Goal: Task Accomplishment & Management: Manage account settings

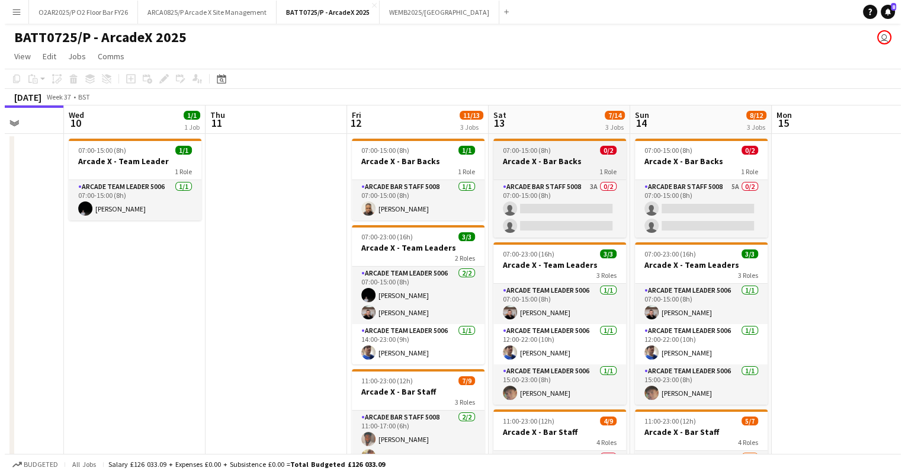
scroll to position [0, 367]
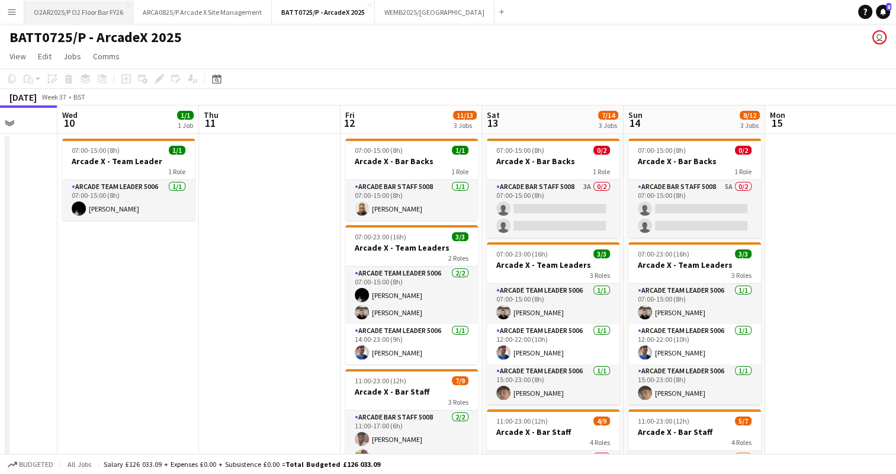
click at [97, 8] on button "O2AR2025/P O2 Floor Bar FY26 Close" at bounding box center [78, 12] width 109 height 23
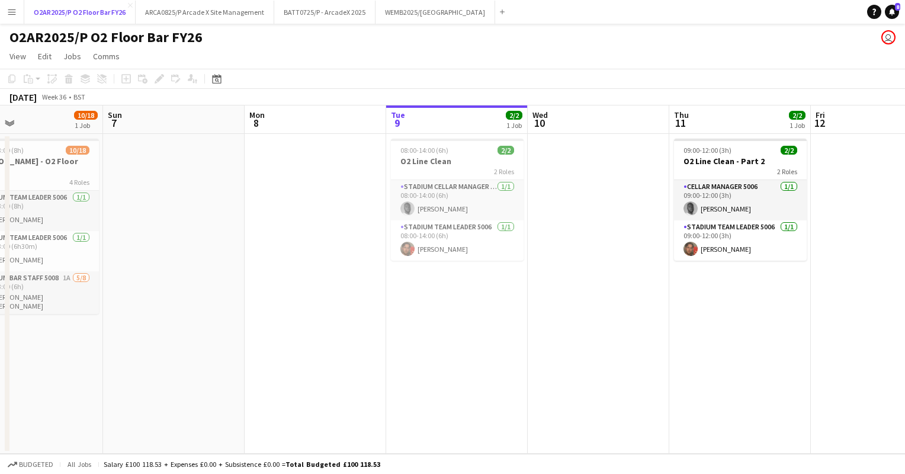
scroll to position [0, 464]
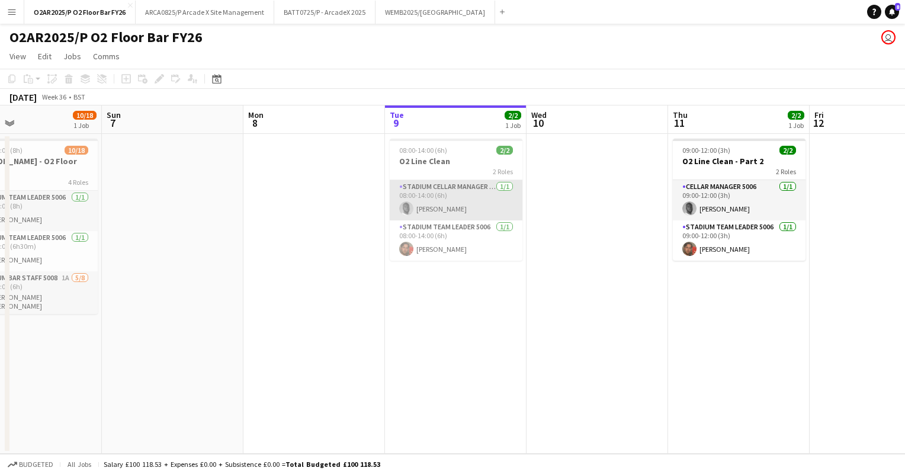
click at [448, 203] on app-card-role "Stadium Cellar Manager 5006 [DATE] 08:00-14:00 (6h) [PERSON_NAME]" at bounding box center [456, 200] width 133 height 40
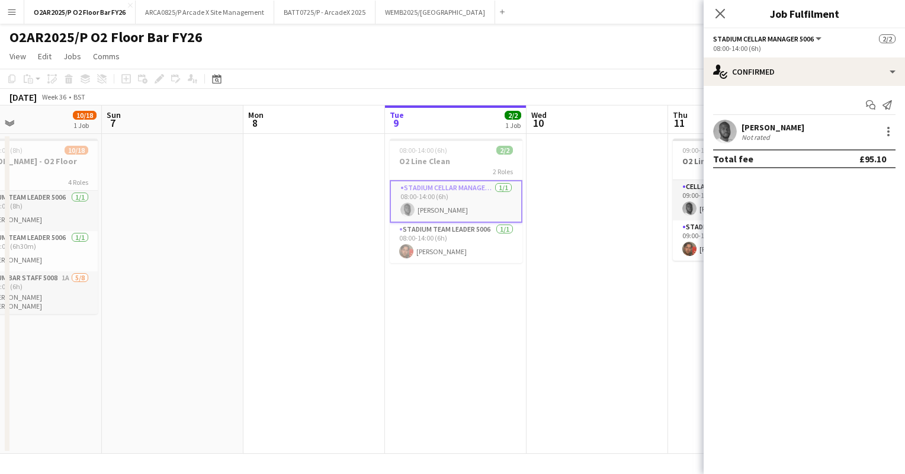
click at [433, 125] on app-board-header-date "Tue 9 2/2 1 Job" at bounding box center [456, 119] width 142 height 28
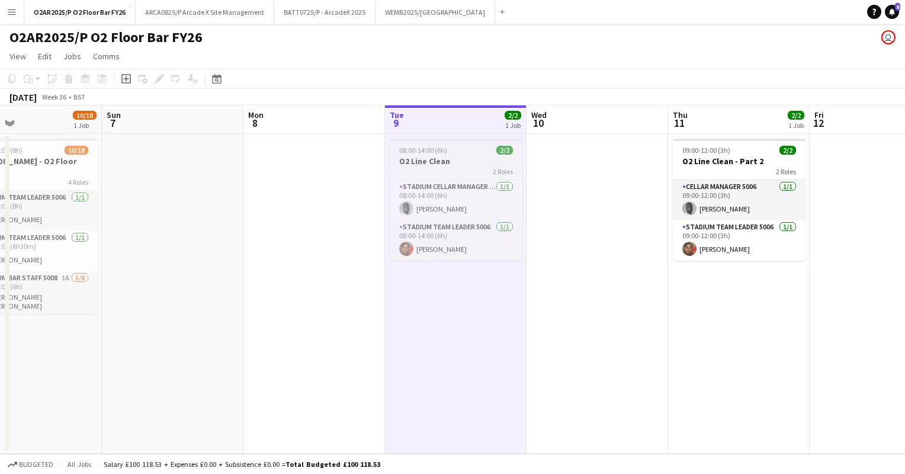
click at [424, 151] on span "08:00-14:00 (6h)" at bounding box center [423, 150] width 48 height 9
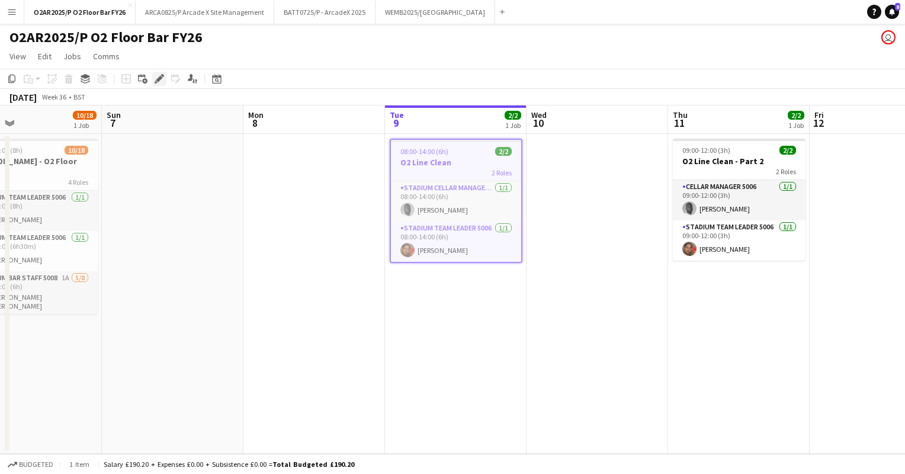
click at [158, 75] on icon "Edit" at bounding box center [159, 78] width 9 height 9
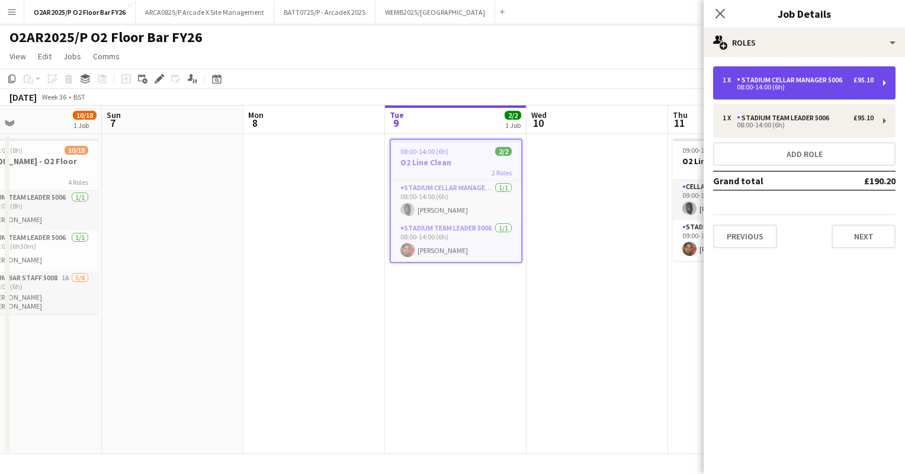
click at [781, 78] on div "Stadium Cellar Manager 5006" at bounding box center [792, 80] width 110 height 8
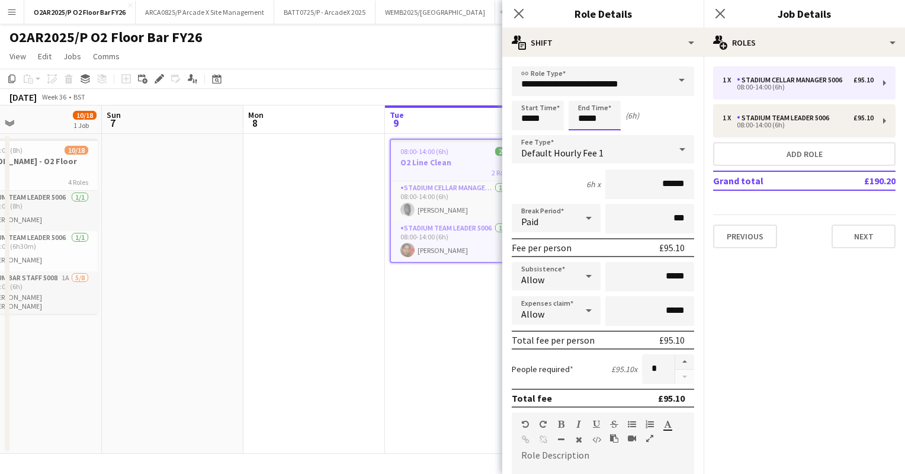
click at [584, 117] on body "Menu Boards Boards Boards All jobs Status Workforce Workforce My Workforce Recr…" at bounding box center [452, 237] width 905 height 474
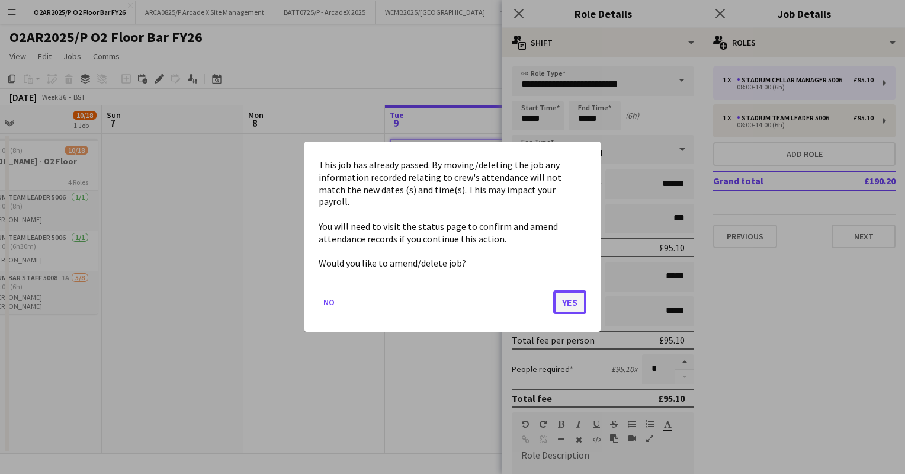
click at [564, 291] on button "Yes" at bounding box center [569, 303] width 33 height 24
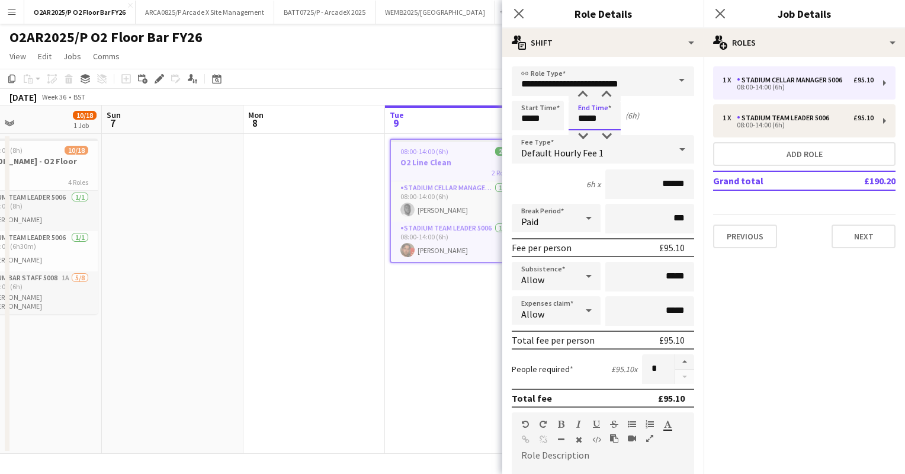
click at [585, 120] on input "*****" at bounding box center [594, 116] width 52 height 30
type input "*****"
click at [528, 118] on input "*****" at bounding box center [538, 116] width 52 height 30
type input "*****"
click at [592, 117] on input "*****" at bounding box center [594, 116] width 52 height 30
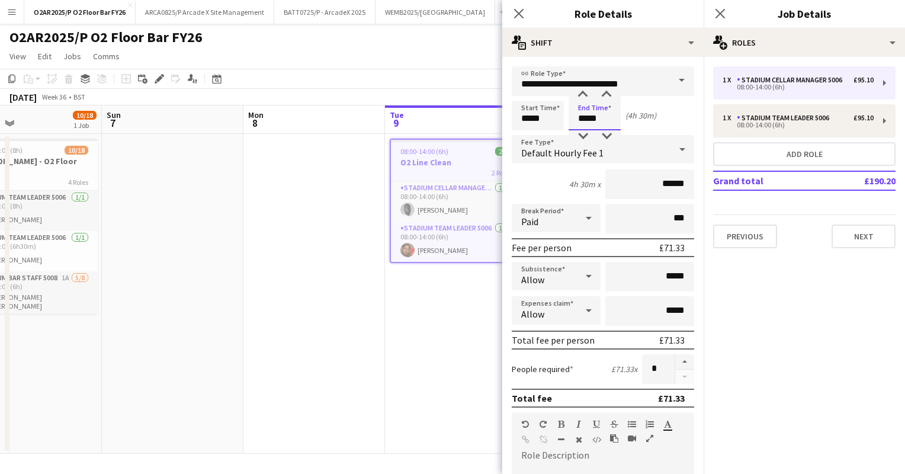
type input "*****"
click at [551, 171] on div "4h 30m x ******" at bounding box center [603, 184] width 182 height 30
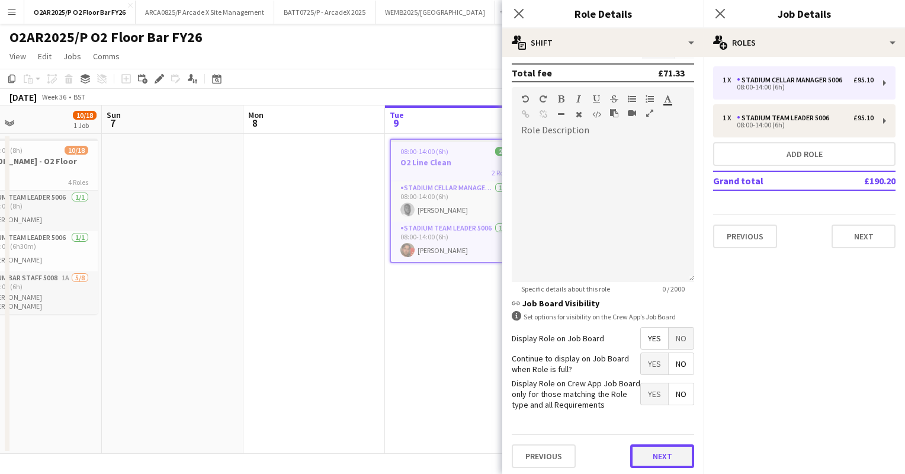
click at [651, 449] on button "Next" at bounding box center [662, 456] width 64 height 24
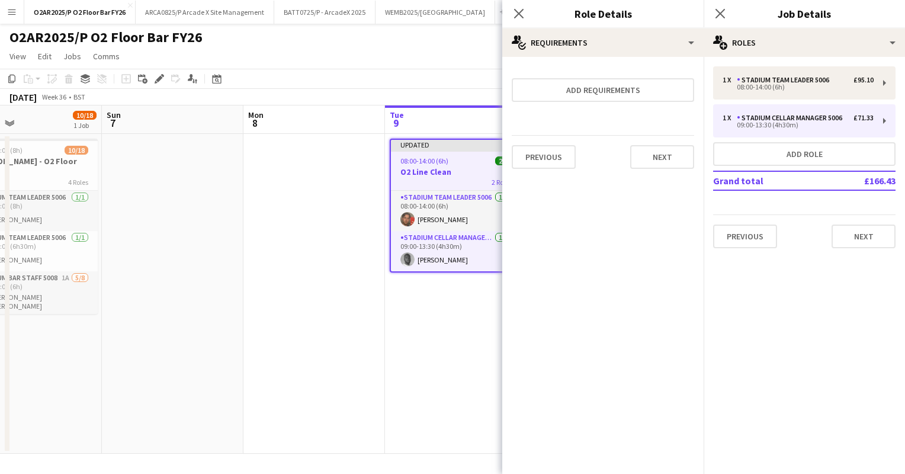
scroll to position [0, 0]
click at [458, 216] on app-card-role "Stadium Team Leader 5006 [DATE] 08:00-14:00 (6h) [PERSON_NAME]" at bounding box center [456, 211] width 130 height 40
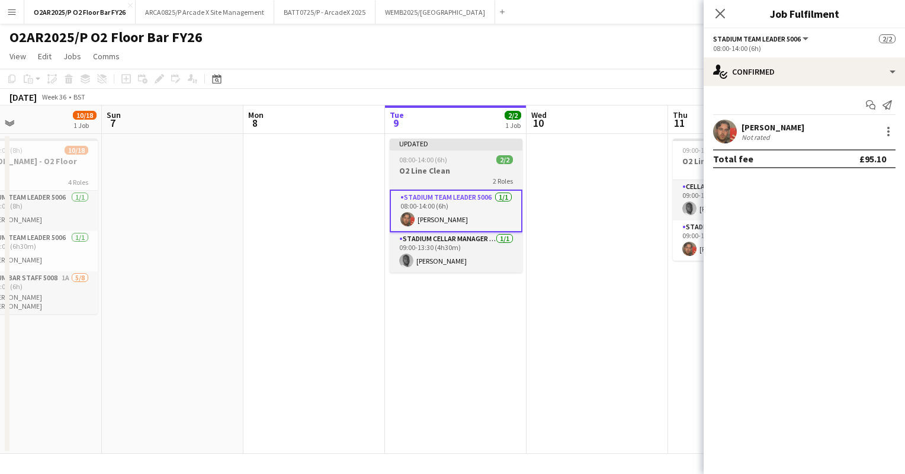
click at [452, 163] on div "08:00-14:00 (6h) 2/2" at bounding box center [456, 159] width 133 height 9
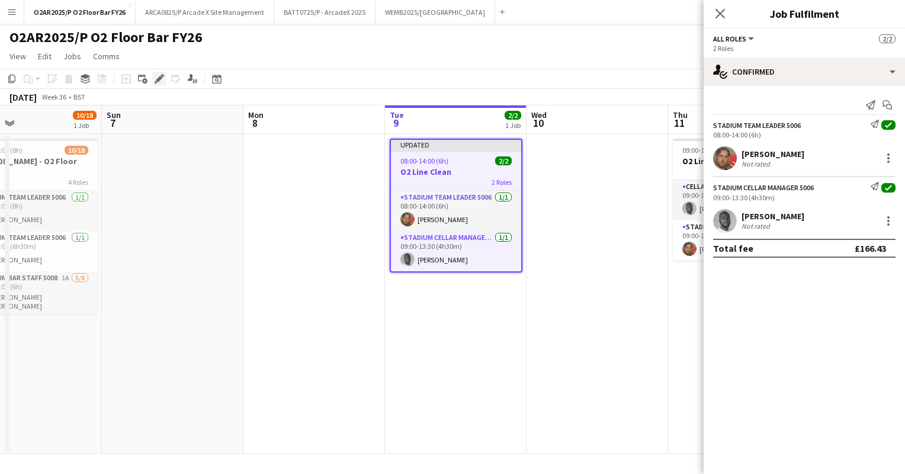
click at [159, 73] on div "Edit" at bounding box center [159, 79] width 14 height 14
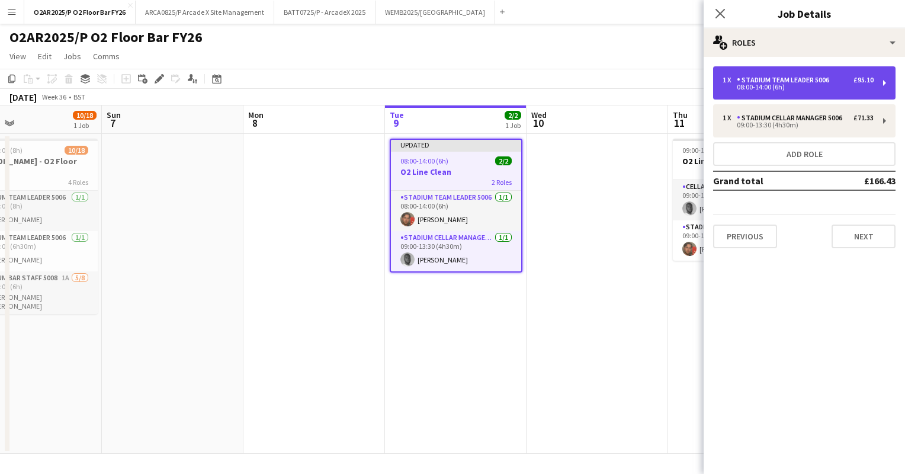
click at [820, 90] on div "1 x Stadium Team Leader 5006 £95.10 08:00-14:00 (6h)" at bounding box center [804, 82] width 182 height 33
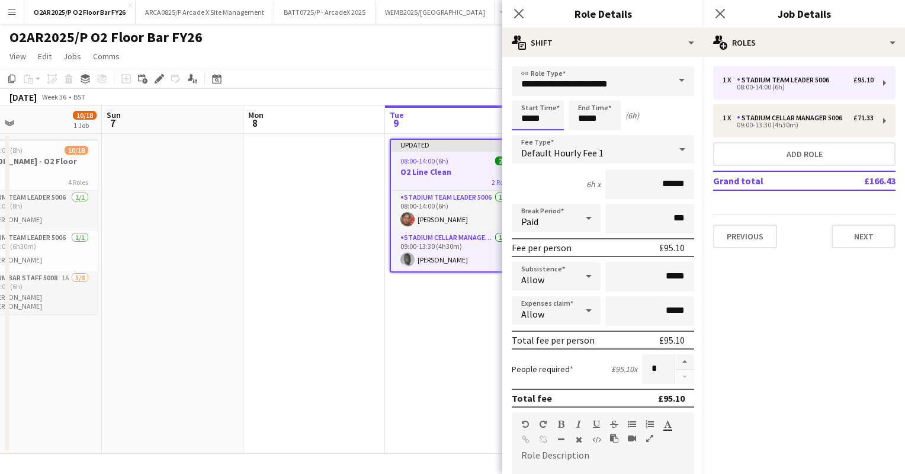
click at [528, 119] on body "Menu Boards Boards Boards All jobs Status Workforce Workforce My Workforce Recr…" at bounding box center [452, 237] width 905 height 474
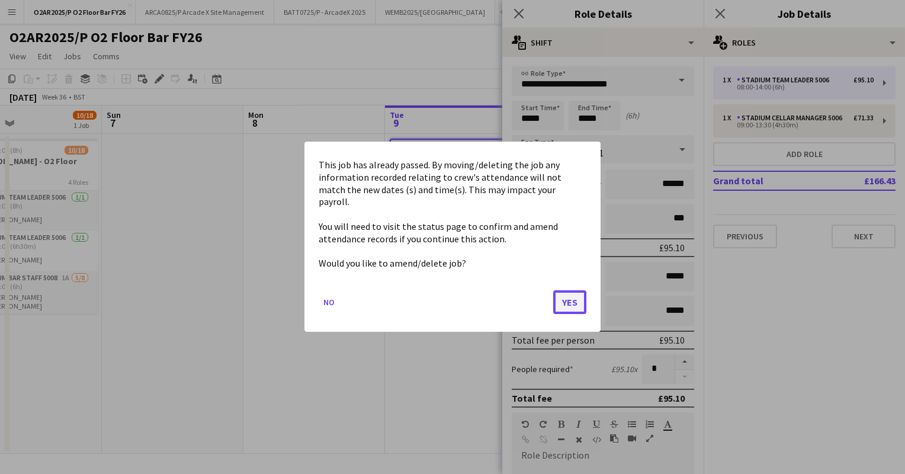
click at [560, 291] on button "Yes" at bounding box center [569, 303] width 33 height 24
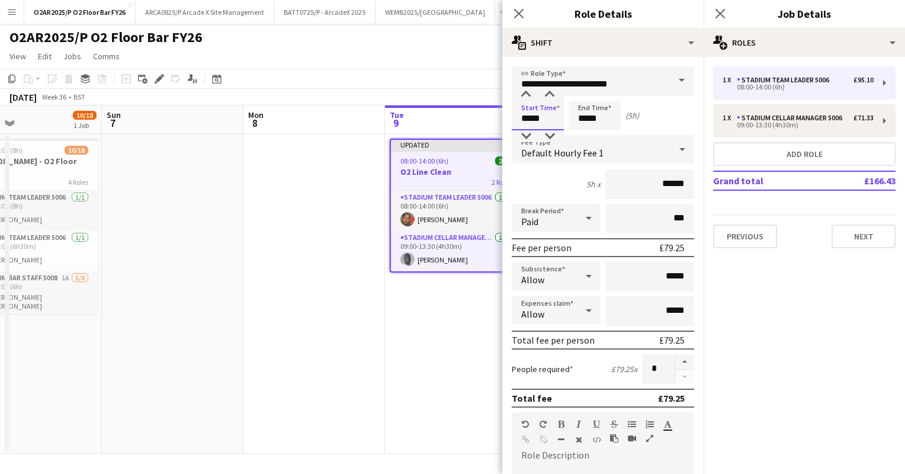
type input "*****"
click at [589, 124] on input "*****" at bounding box center [594, 116] width 52 height 30
type input "*****"
click at [545, 166] on form "**********" at bounding box center [602, 434] width 201 height 736
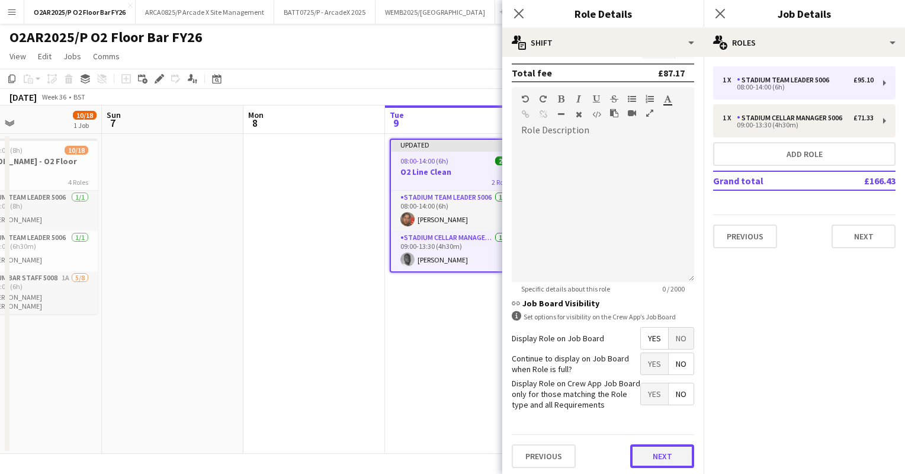
click at [661, 447] on button "Next" at bounding box center [662, 456] width 64 height 24
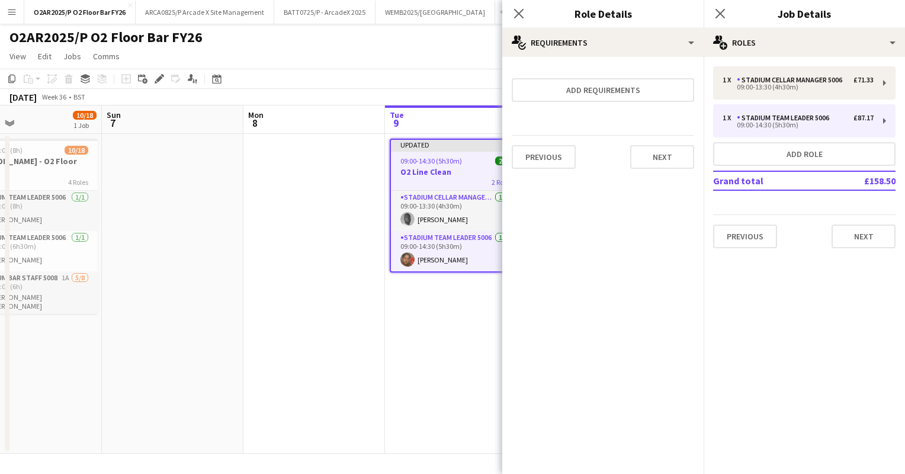
click at [448, 297] on app-date-cell "Updated 09:00-14:30 (5h30m) 2/2 O2 Line Clean 2 Roles Stadium Cellar Manager 50…" at bounding box center [456, 294] width 142 height 320
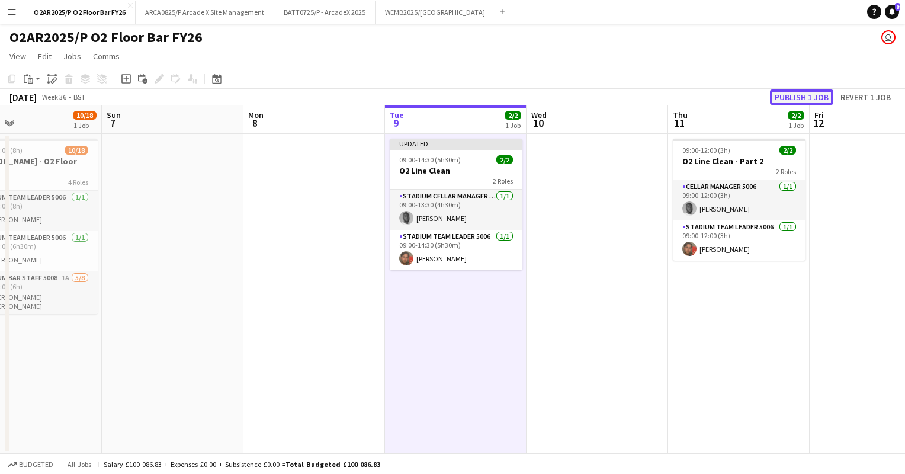
click at [779, 96] on button "Publish 1 job" at bounding box center [801, 96] width 63 height 15
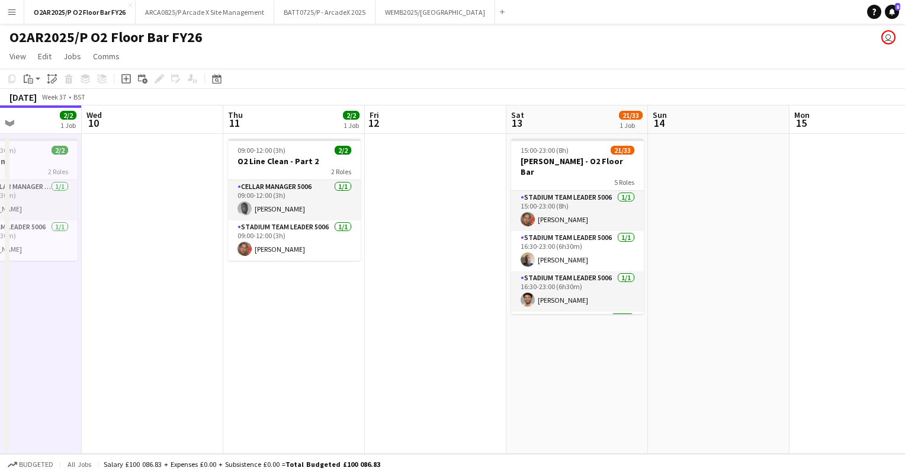
scroll to position [0, 346]
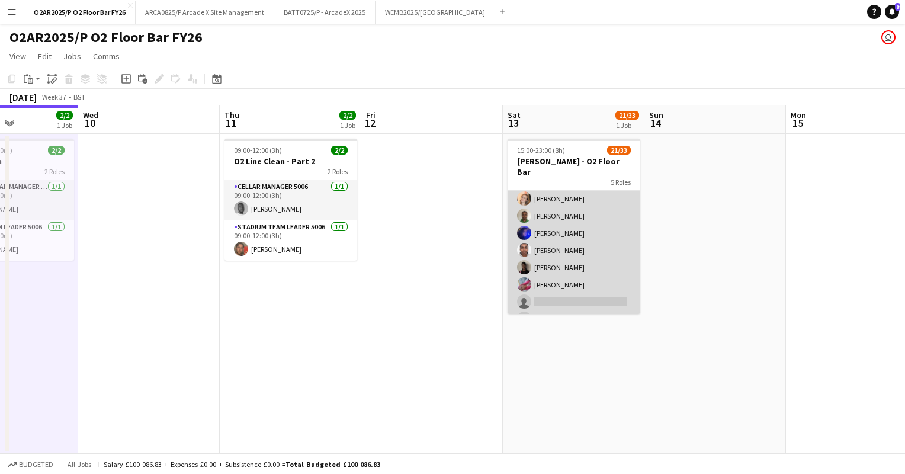
click at [591, 245] on app-card-role "Stadium Bar Staff 5008 3A [DATE] 18:00-23:00 (5h) [PERSON_NAME] [PERSON_NAME] […" at bounding box center [573, 336] width 133 height 332
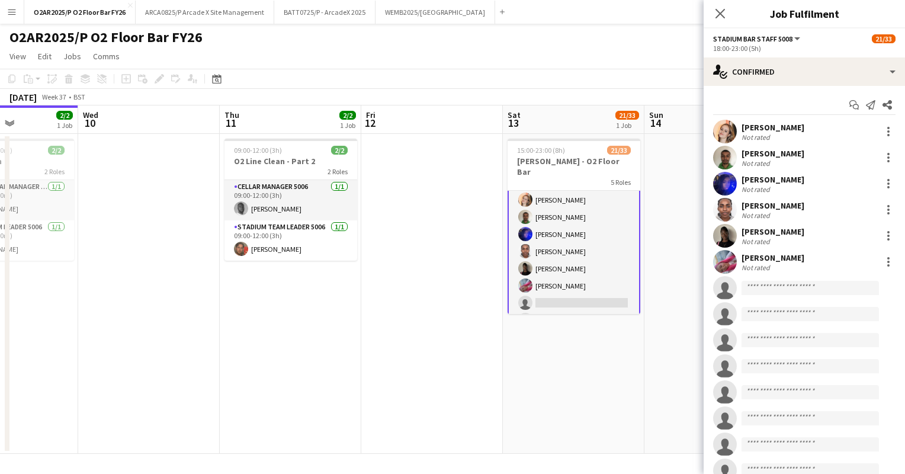
scroll to position [375, 0]
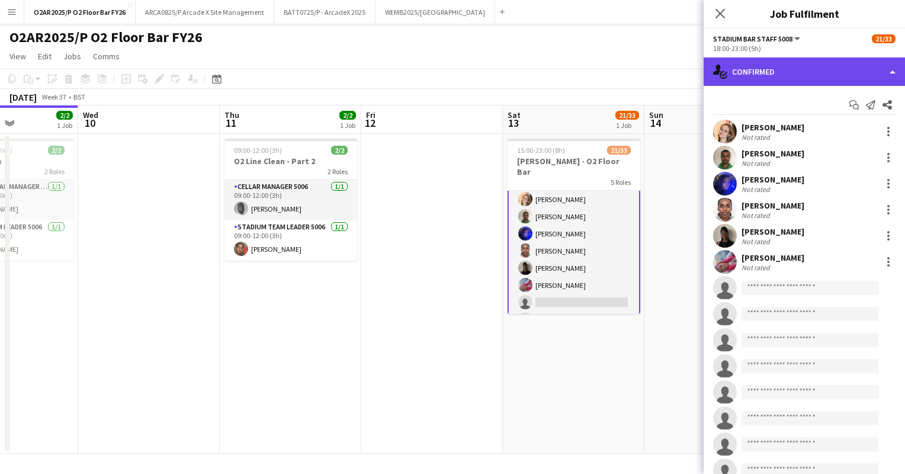
click at [814, 69] on div "single-neutral-actions-check-2 Confirmed" at bounding box center [803, 71] width 201 height 28
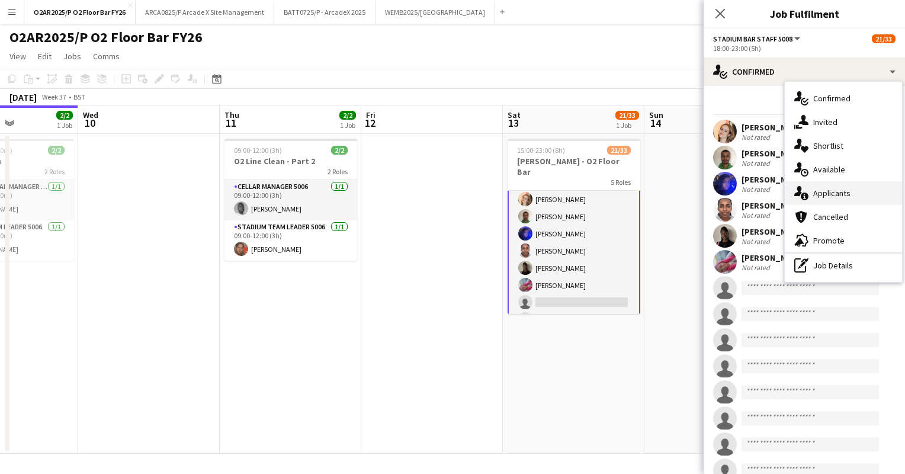
click at [823, 189] on span "Applicants" at bounding box center [831, 193] width 37 height 11
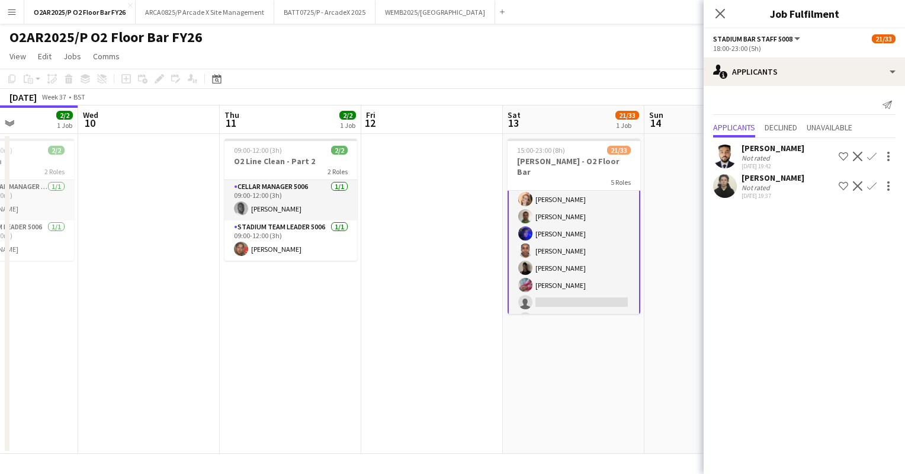
click at [873, 186] on app-icon "Confirm" at bounding box center [871, 185] width 9 height 9
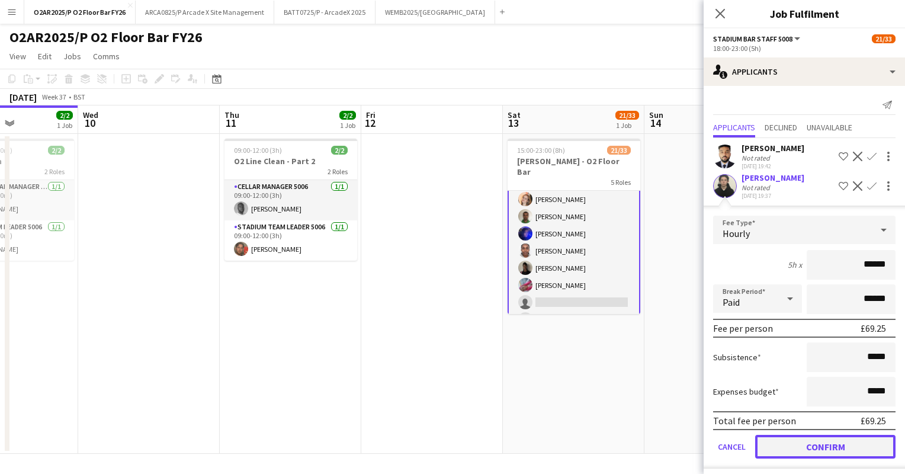
click at [822, 445] on button "Confirm" at bounding box center [825, 447] width 140 height 24
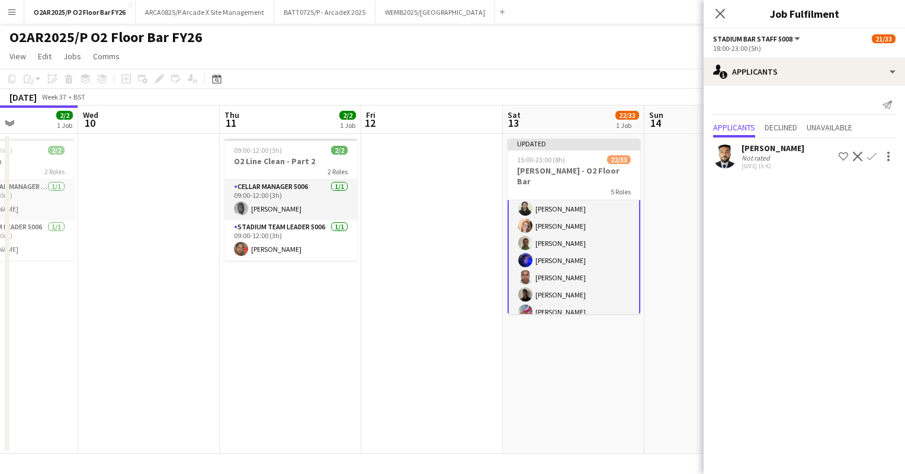
click at [652, 70] on app-toolbar "Copy Paste Paste Ctrl+V Paste with crew Ctrl+Shift+V Paste linked Job [GEOGRAPH…" at bounding box center [452, 79] width 905 height 20
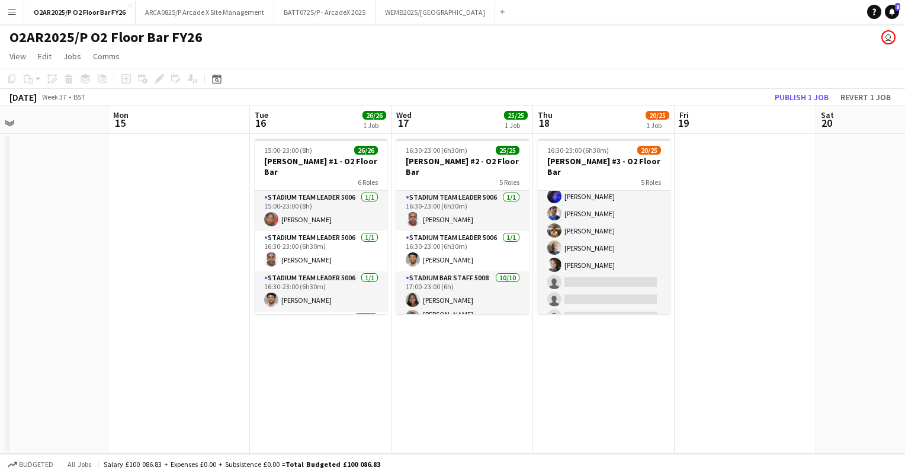
scroll to position [378, 0]
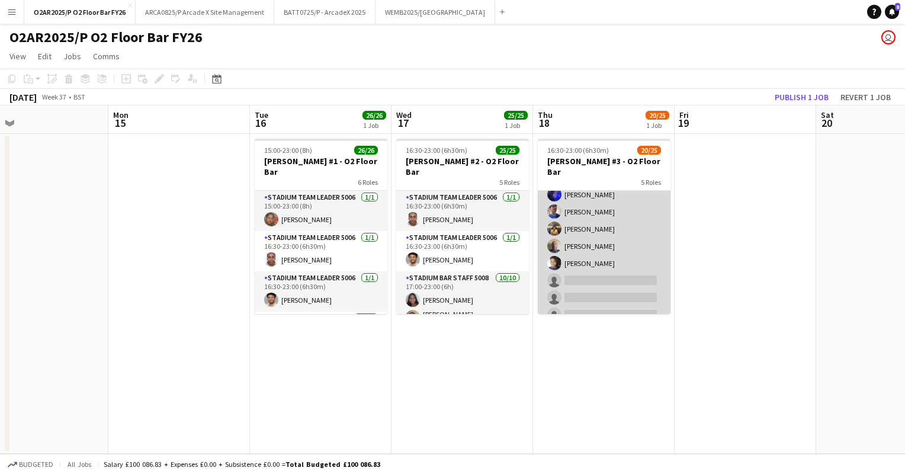
drag, startPoint x: 632, startPoint y: 259, endPoint x: 603, endPoint y: 232, distance: 40.2
click at [603, 232] on app-card-role "Stadium Bar Staff 5008 4A [DATE] 18:00-23:00 (5h) [PERSON_NAME] [PERSON_NAME] […" at bounding box center [604, 245] width 133 height 229
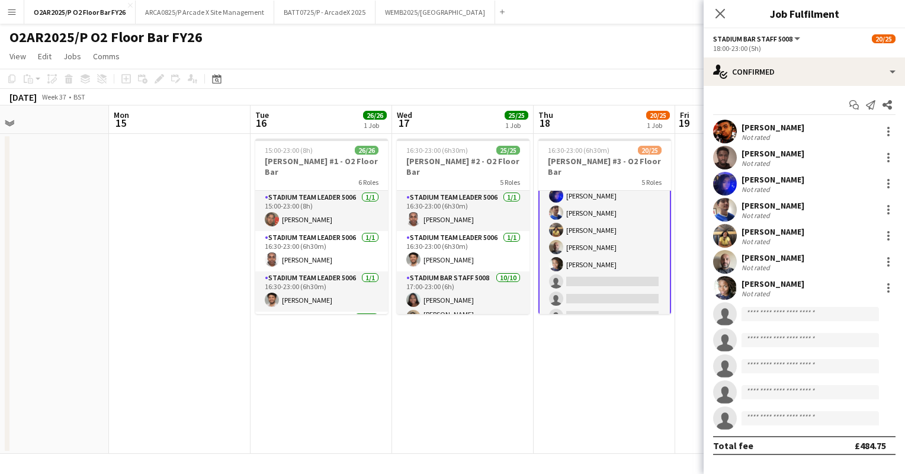
scroll to position [379, 0]
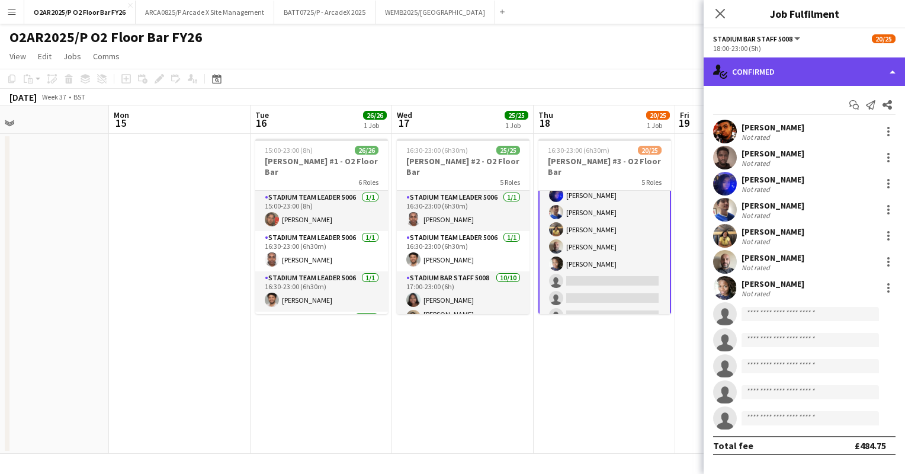
click at [799, 71] on div "single-neutral-actions-check-2 Confirmed" at bounding box center [803, 71] width 201 height 28
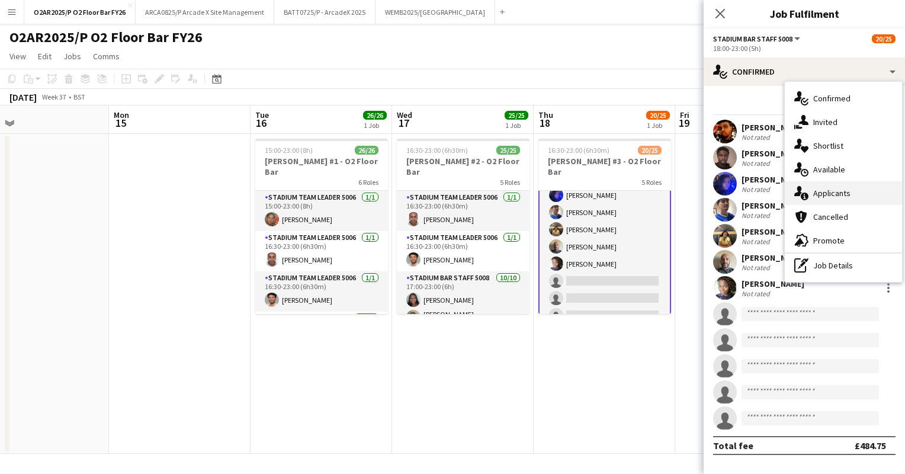
click at [817, 189] on span "Applicants" at bounding box center [831, 193] width 37 height 11
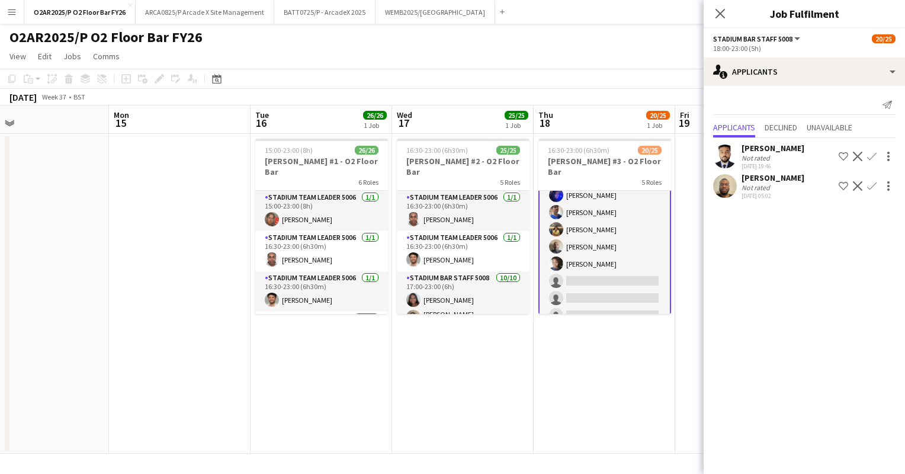
click at [663, 110] on div "20/25" at bounding box center [658, 115] width 24 height 11
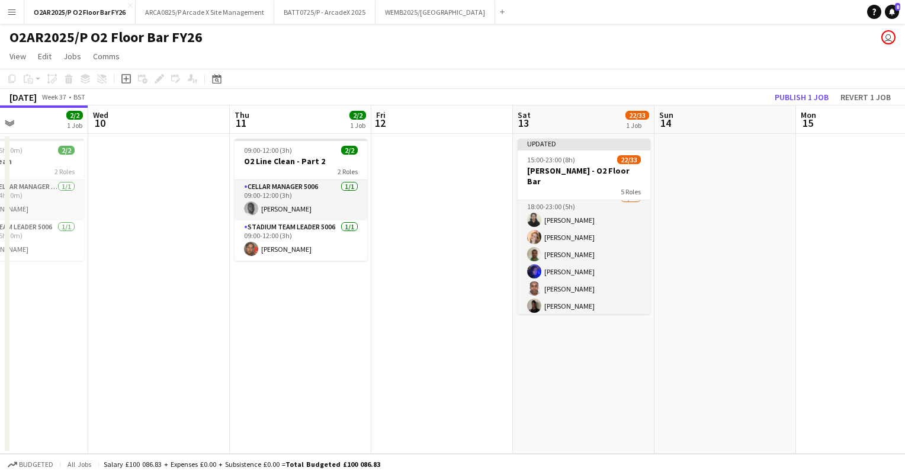
scroll to position [370, 0]
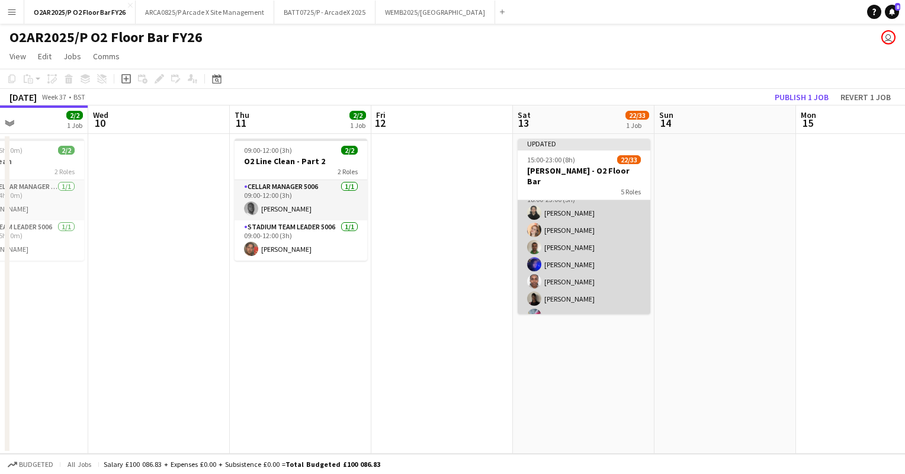
click at [596, 240] on app-card-role "Stadium Bar Staff 5008 2A [DATE] 18:00-23:00 (5h) [PERSON_NAME] [PERSON_NAME] […" at bounding box center [584, 350] width 133 height 332
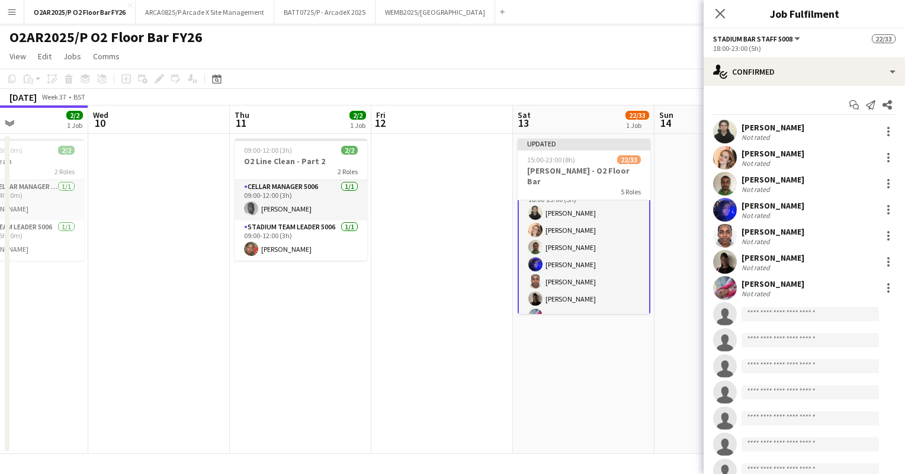
click at [554, 241] on app-card-role "Stadium Bar Staff 5008 2A [DATE] 18:00-23:00 (5h) [PERSON_NAME] [PERSON_NAME] […" at bounding box center [584, 350] width 133 height 335
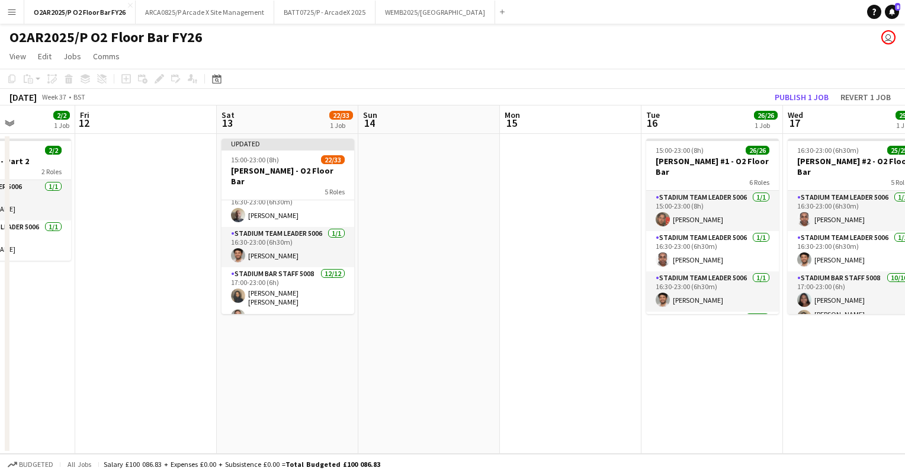
scroll to position [26, 0]
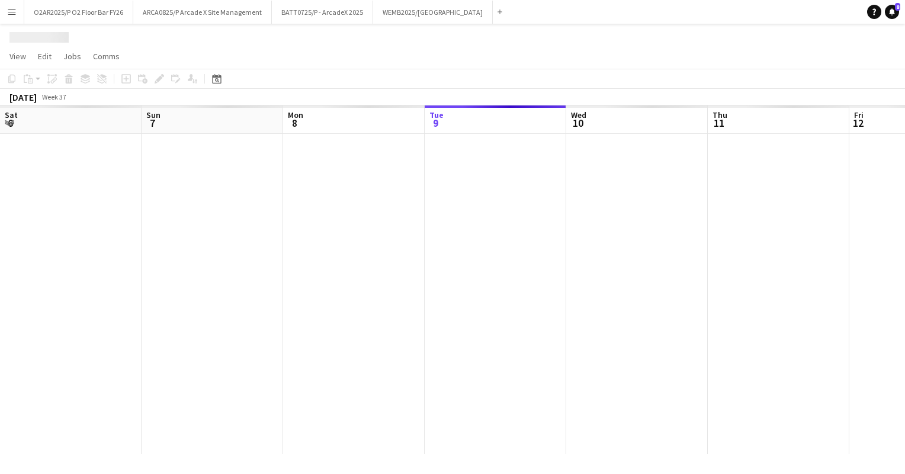
scroll to position [0, 283]
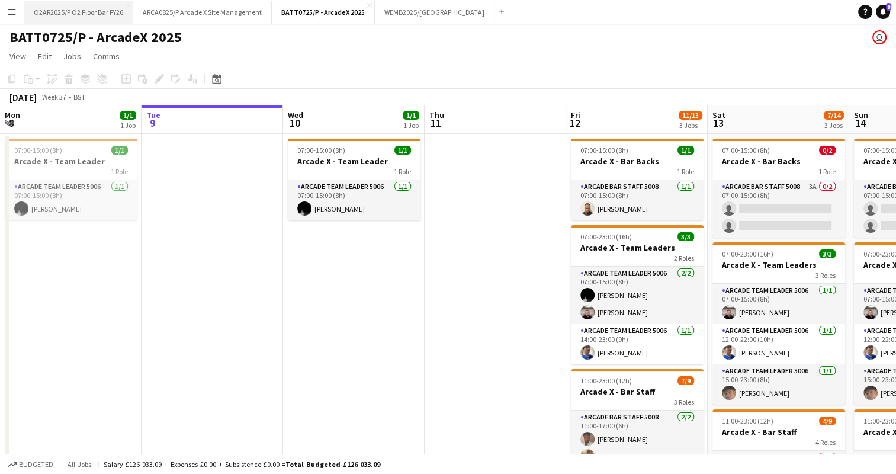
click at [85, 10] on button "O2AR2025/P O2 Floor Bar FY26 Close" at bounding box center [78, 12] width 109 height 23
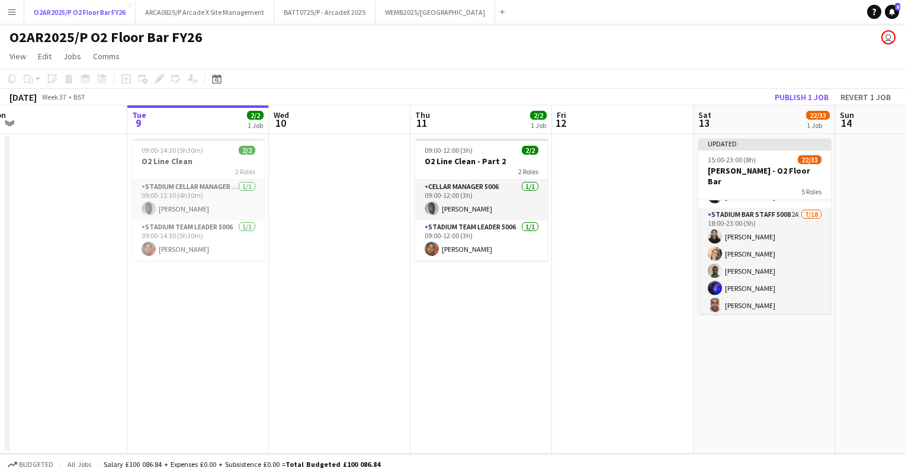
scroll to position [346, 0]
click at [796, 95] on button "Publish 1 job" at bounding box center [801, 96] width 63 height 15
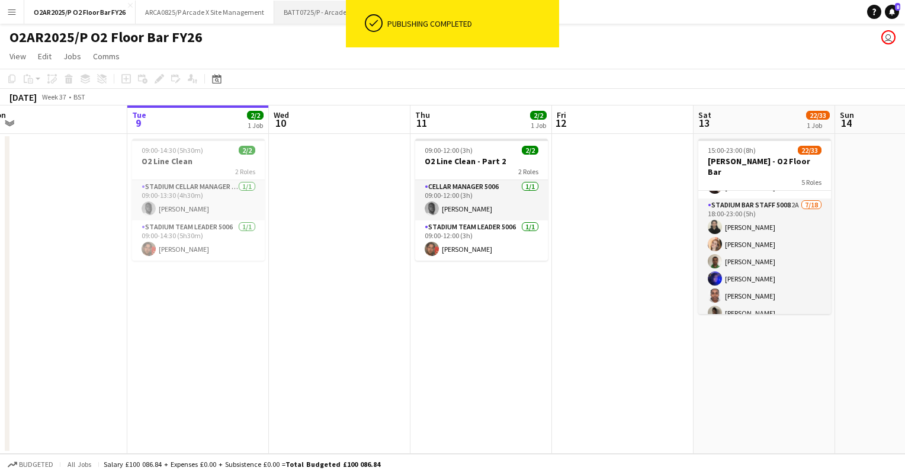
click at [307, 12] on button "BATT0725/P - ArcadeX 2025 Close" at bounding box center [324, 12] width 101 height 23
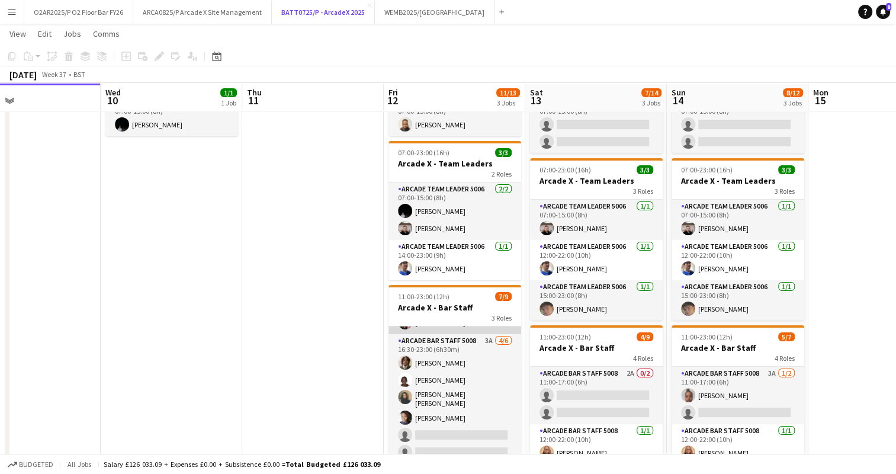
scroll to position [89, 0]
click at [449, 388] on app-card-role "Arcade Bar Staff 5008 3A [DATE] 16:30-23:00 (6h30m) [PERSON_NAME] [PERSON_NAME]…" at bounding box center [454, 400] width 133 height 130
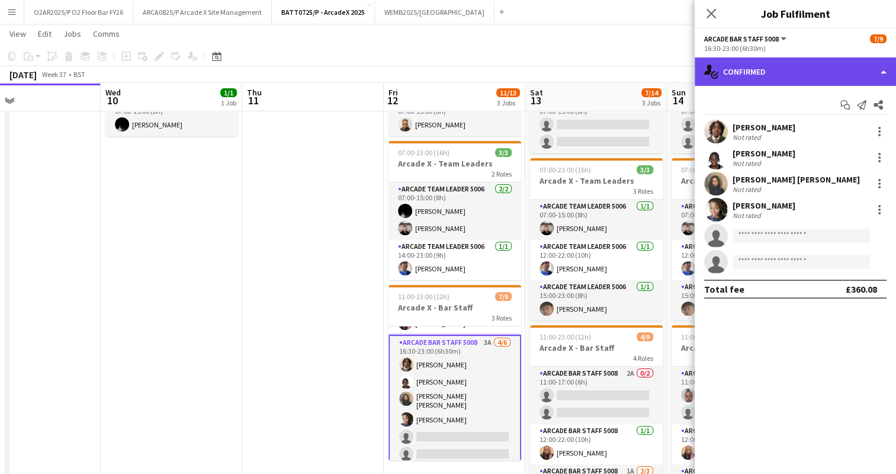
click at [805, 69] on div "single-neutral-actions-check-2 Confirmed" at bounding box center [795, 71] width 201 height 28
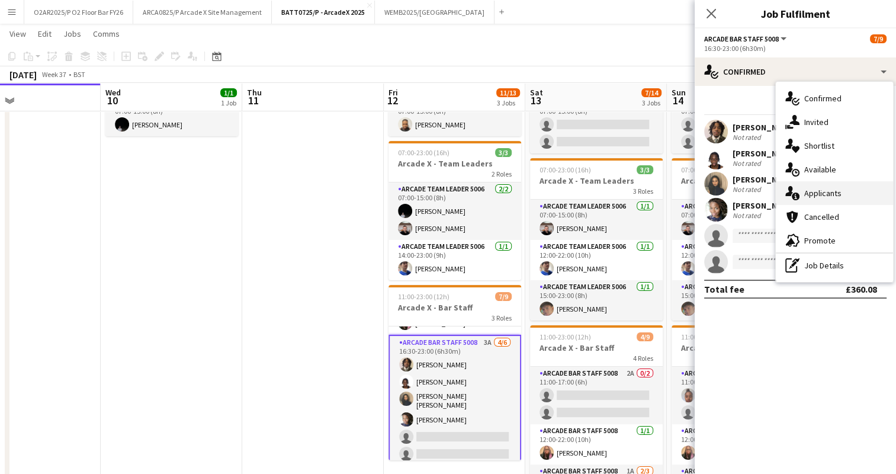
click at [831, 193] on span "Applicants" at bounding box center [822, 193] width 37 height 11
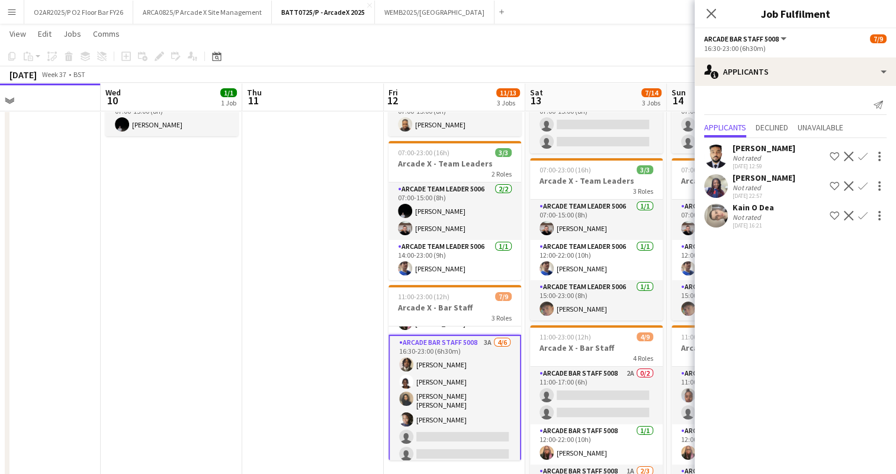
click at [862, 217] on app-icon "Confirm" at bounding box center [862, 215] width 9 height 9
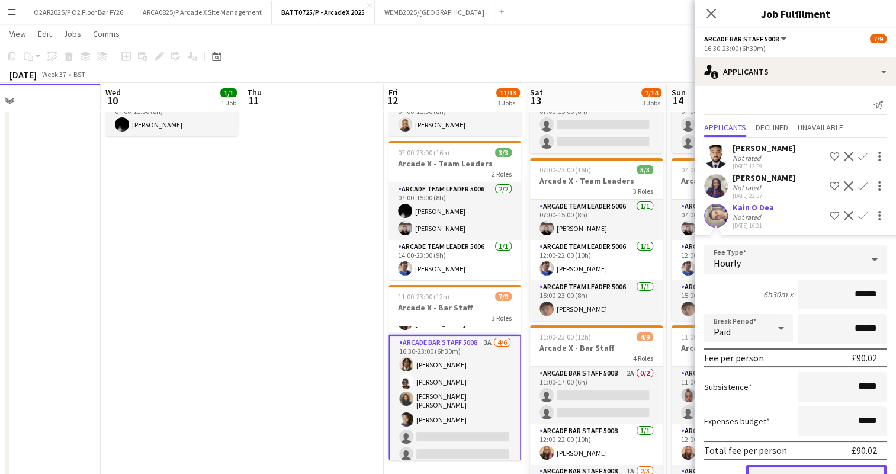
click at [802, 468] on button "Confirm" at bounding box center [816, 476] width 140 height 24
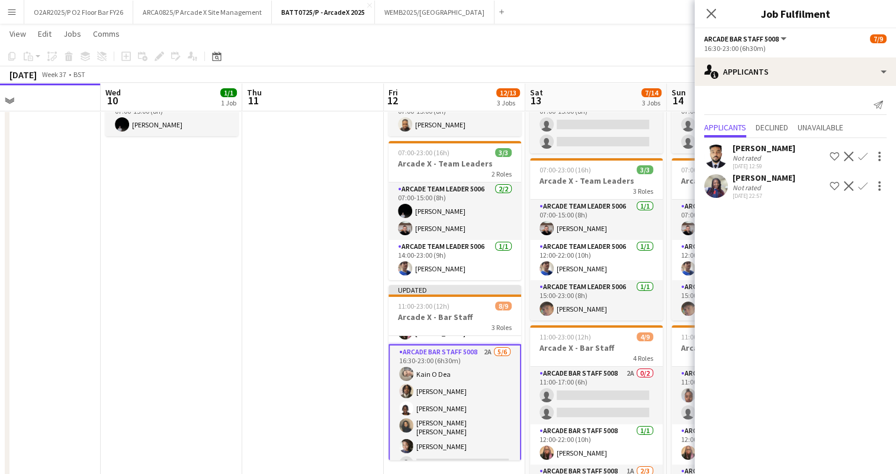
scroll to position [101, 0]
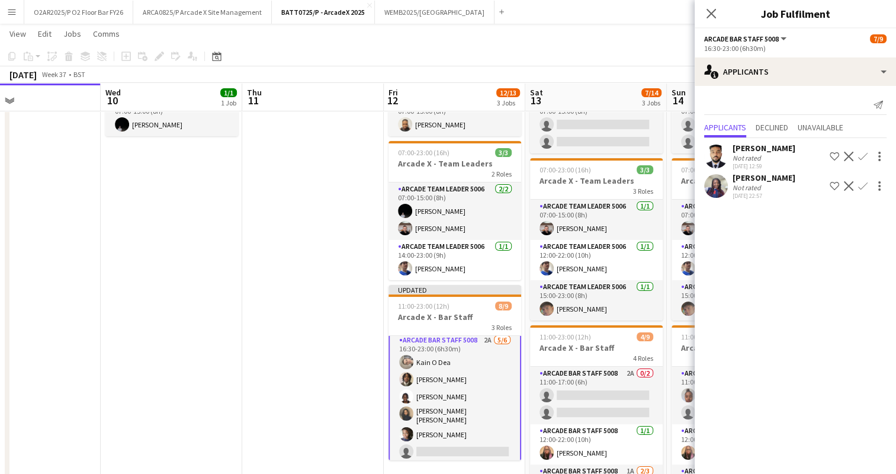
click at [865, 185] on app-icon "Confirm" at bounding box center [862, 185] width 9 height 9
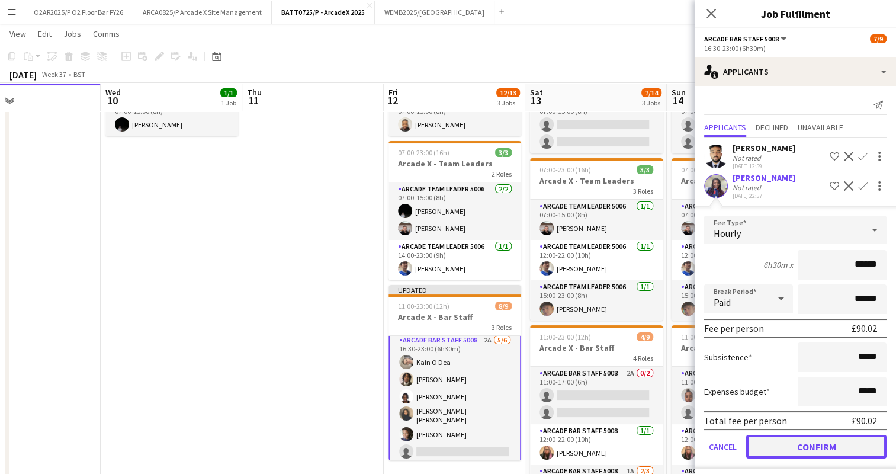
click at [796, 445] on button "Confirm" at bounding box center [816, 447] width 140 height 24
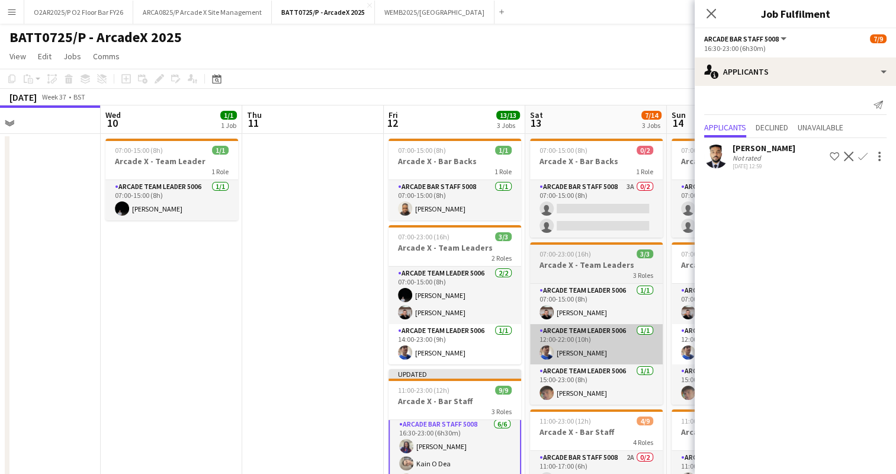
scroll to position [0, 0]
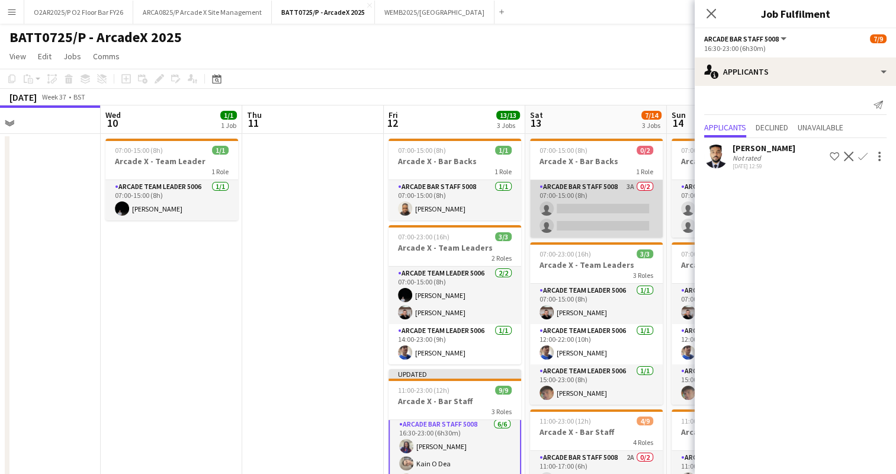
click at [601, 195] on app-card-role "Arcade Bar Staff 5008 3A 0/2 07:00-15:00 (8h) single-neutral-actions single-neu…" at bounding box center [596, 208] width 133 height 57
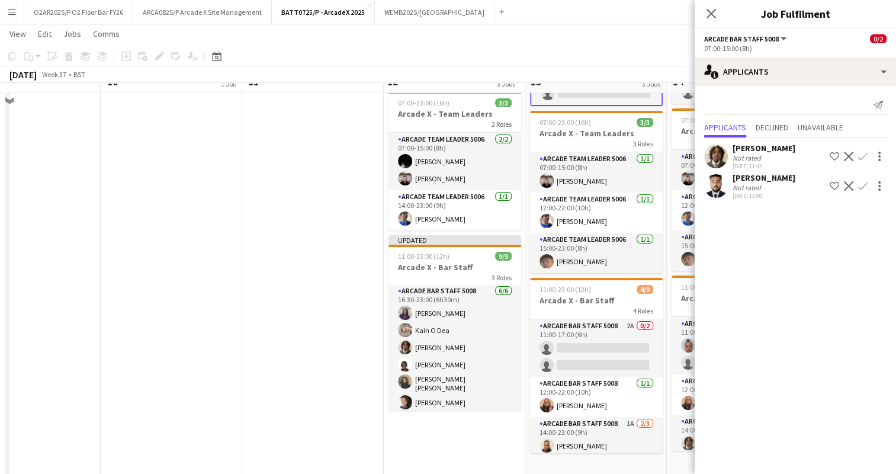
scroll to position [134, 0]
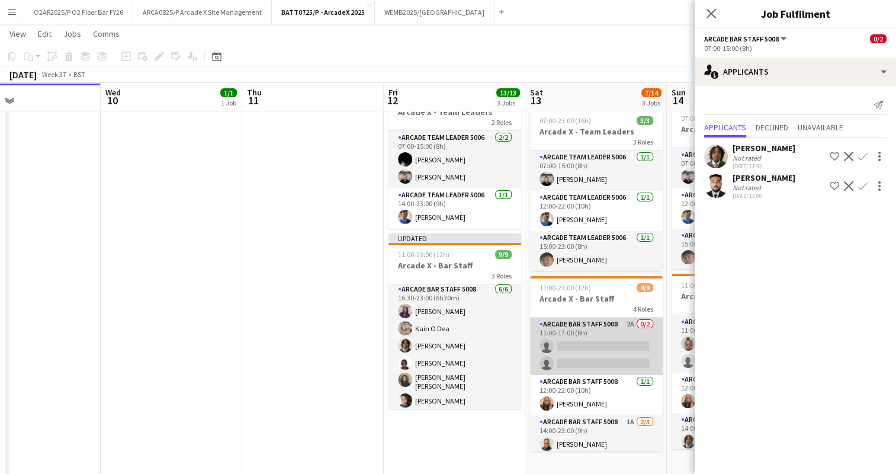
drag, startPoint x: 583, startPoint y: 345, endPoint x: 573, endPoint y: 352, distance: 12.2
click at [573, 352] on app-card-role "Arcade Bar Staff 5008 2A 0/2 11:00-17:00 (6h) single-neutral-actions single-neu…" at bounding box center [596, 345] width 133 height 57
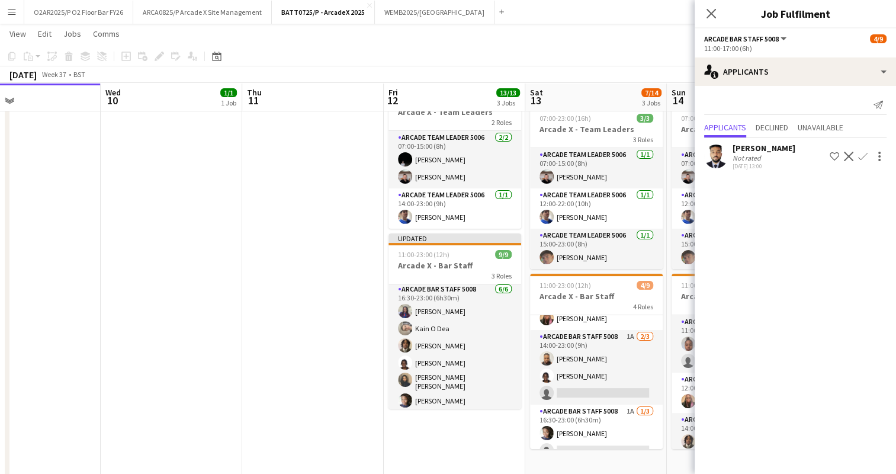
click at [594, 372] on app-card-role "Arcade Bar Staff 5008 1A [DATE] 14:00-23:00 (9h) [PERSON_NAME] [PERSON_NAME] si…" at bounding box center [596, 367] width 133 height 75
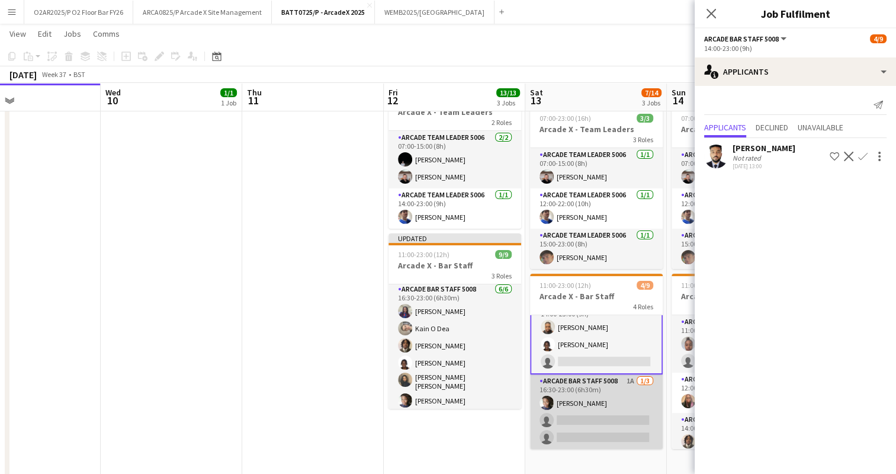
click at [585, 405] on app-card-role "Arcade Bar Staff 5008 1A [DATE] 16:30-23:00 (6h30m) [PERSON_NAME] single-neutra…" at bounding box center [596, 411] width 133 height 75
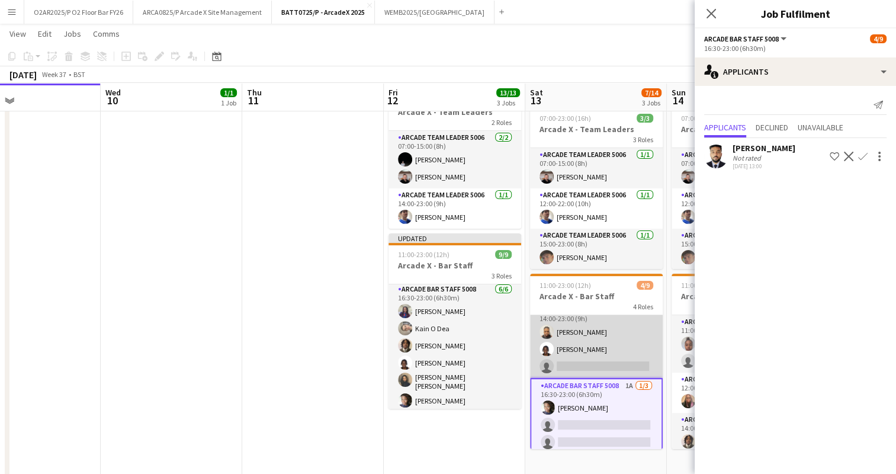
scroll to position [118, 0]
click at [603, 340] on app-card-role "Arcade Bar Staff 5008 1A [DATE] 14:00-23:00 (9h) [PERSON_NAME] [PERSON_NAME] si…" at bounding box center [596, 334] width 133 height 75
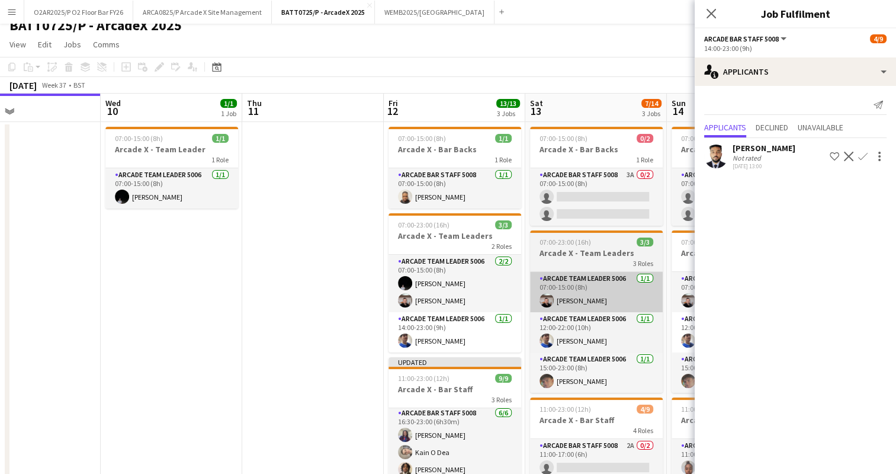
scroll to position [11, 0]
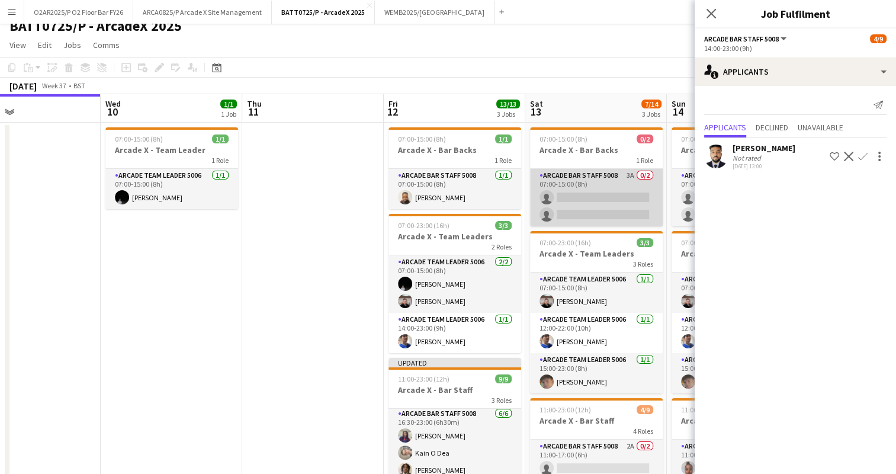
click at [578, 206] on app-card-role "Arcade Bar Staff 5008 3A 0/2 07:00-15:00 (8h) single-neutral-actions single-neu…" at bounding box center [596, 197] width 133 height 57
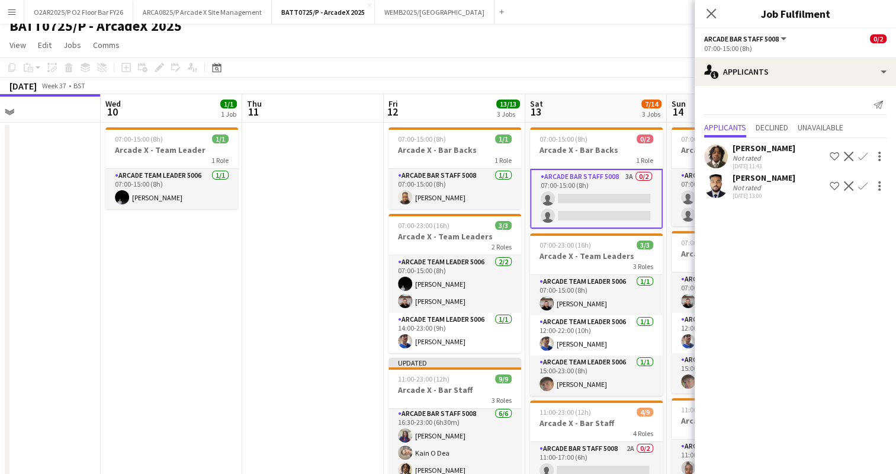
click at [859, 156] on app-icon "Confirm" at bounding box center [862, 156] width 9 height 9
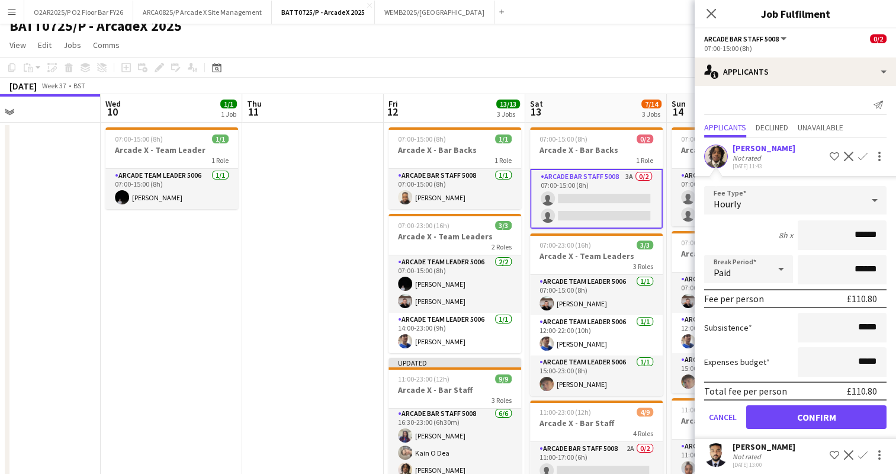
drag, startPoint x: 793, startPoint y: 420, endPoint x: 740, endPoint y: 433, distance: 54.3
click at [740, 433] on form "Fee Type Hourly 8h x ****** Break Period Paid ****** Fee per person £110.80 Sub…" at bounding box center [795, 312] width 201 height 253
click at [786, 414] on button "Confirm" at bounding box center [816, 417] width 140 height 24
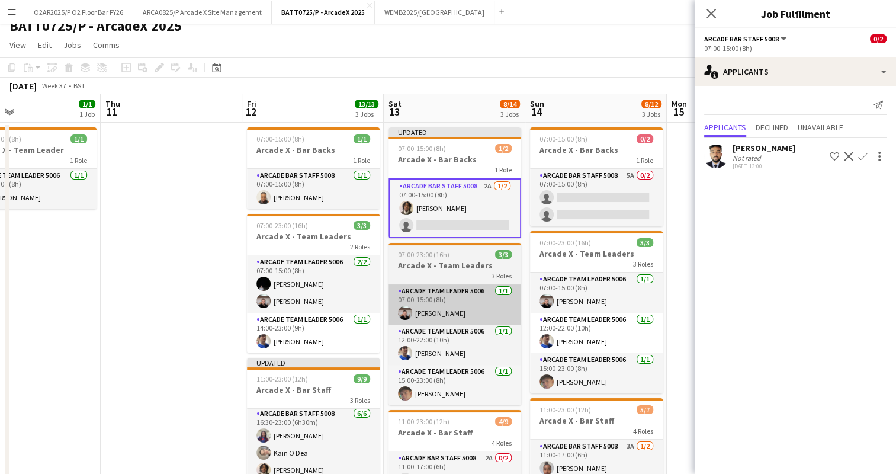
scroll to position [0, 327]
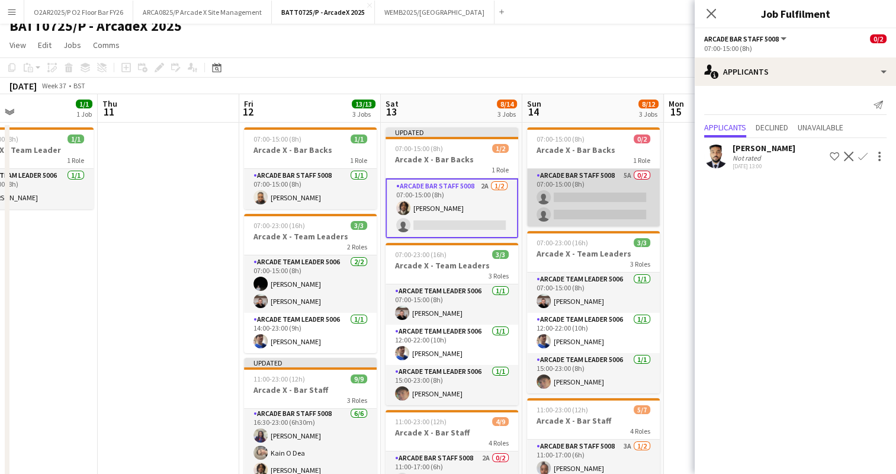
click at [602, 201] on app-card-role "Arcade Bar Staff 5008 5A 0/2 07:00-15:00 (8h) single-neutral-actions single-neu…" at bounding box center [593, 197] width 133 height 57
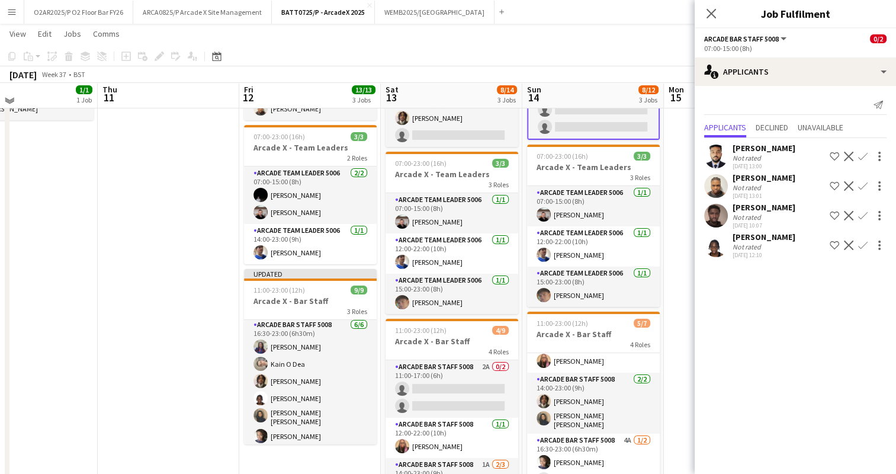
scroll to position [99, 0]
click at [861, 187] on app-icon "Confirm" at bounding box center [862, 185] width 9 height 9
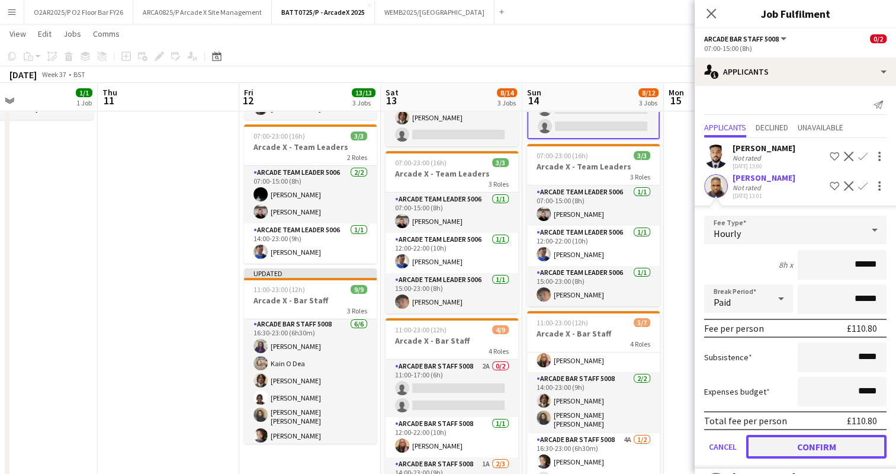
click at [817, 457] on button "Confirm" at bounding box center [816, 447] width 140 height 24
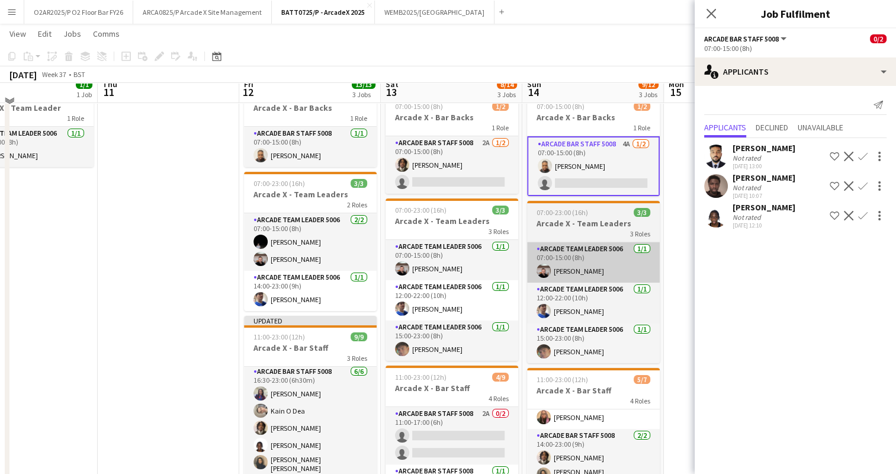
scroll to position [43, 0]
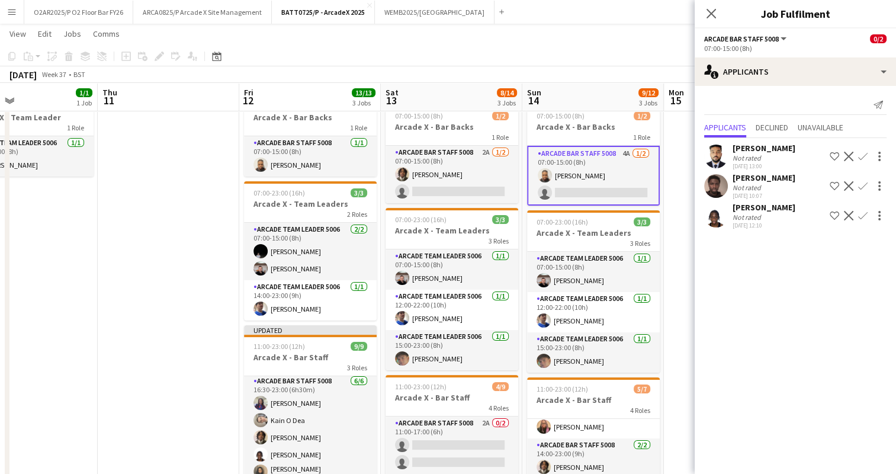
click at [862, 215] on app-icon "Confirm" at bounding box center [862, 215] width 9 height 9
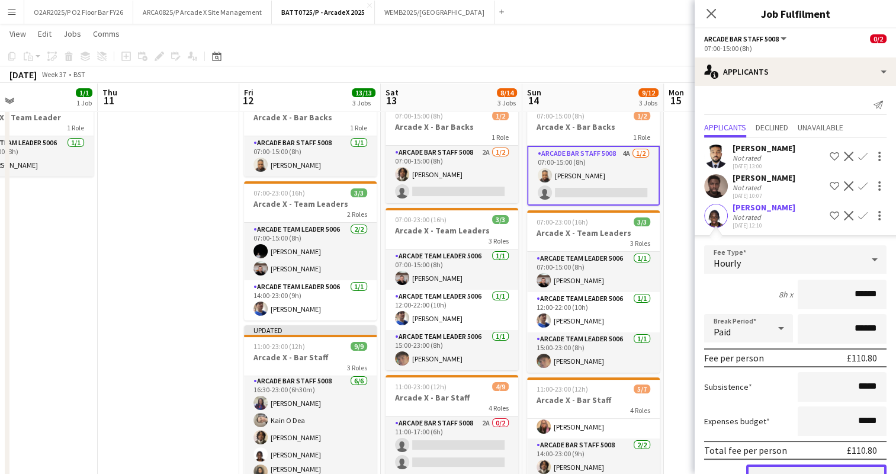
click at [779, 471] on button "Confirm" at bounding box center [816, 476] width 140 height 24
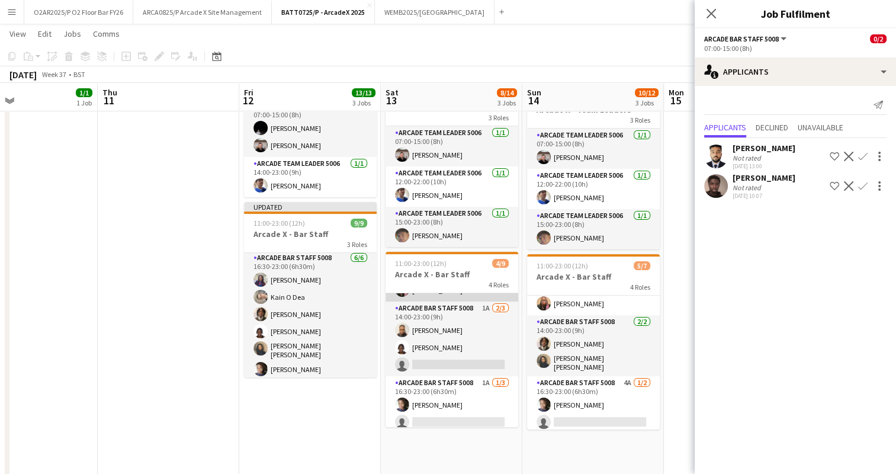
scroll to position [116, 0]
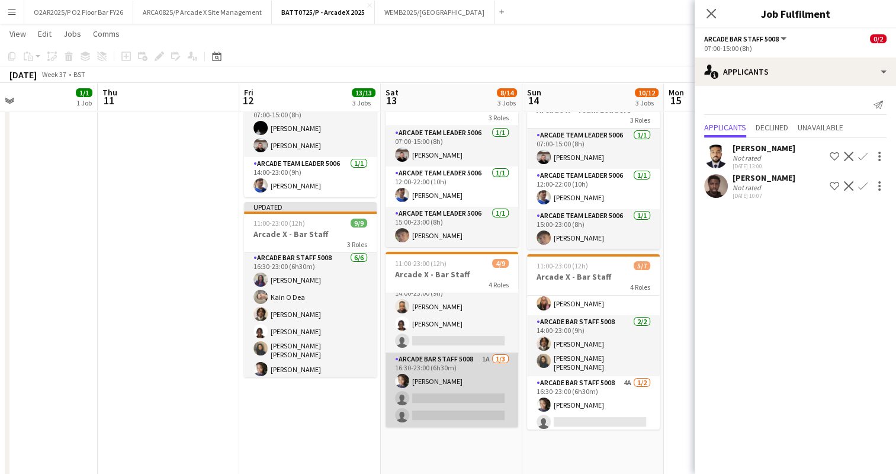
click at [455, 397] on app-card-role "Arcade Bar Staff 5008 1A [DATE] 16:30-23:00 (6h30m) [PERSON_NAME] single-neutra…" at bounding box center [451, 389] width 133 height 75
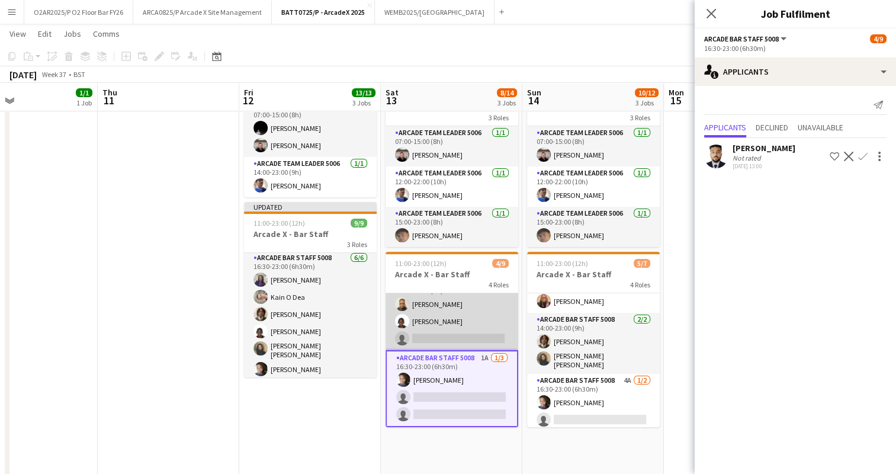
click at [460, 319] on app-card-role "Arcade Bar Staff 5008 1A [DATE] 14:00-23:00 (9h) [PERSON_NAME] [PERSON_NAME] si…" at bounding box center [451, 312] width 133 height 75
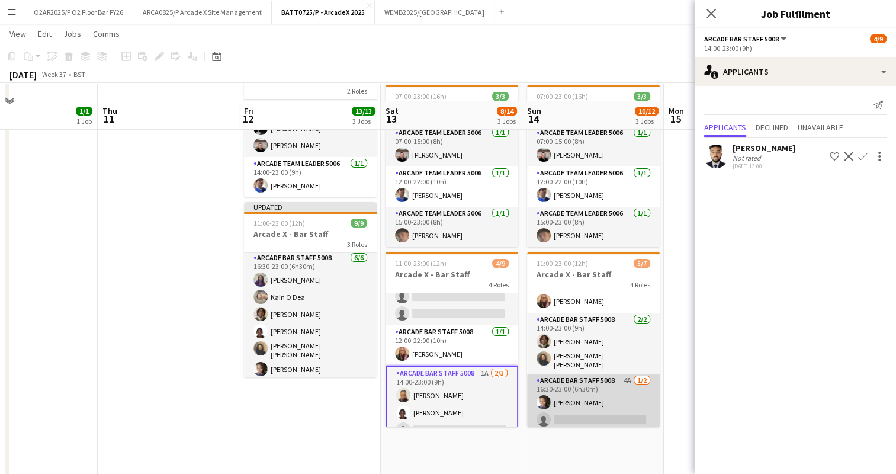
scroll to position [187, 0]
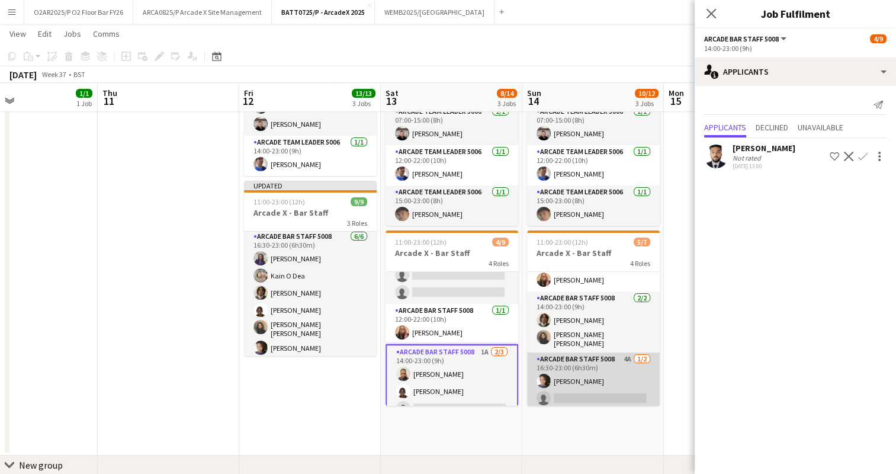
drag, startPoint x: 583, startPoint y: 377, endPoint x: 568, endPoint y: 381, distance: 15.9
click at [568, 381] on app-card-role "Arcade Bar Staff 5008 4A [DATE] 16:30-23:00 (6h30m) [PERSON_NAME] single-neutra…" at bounding box center [593, 380] width 133 height 57
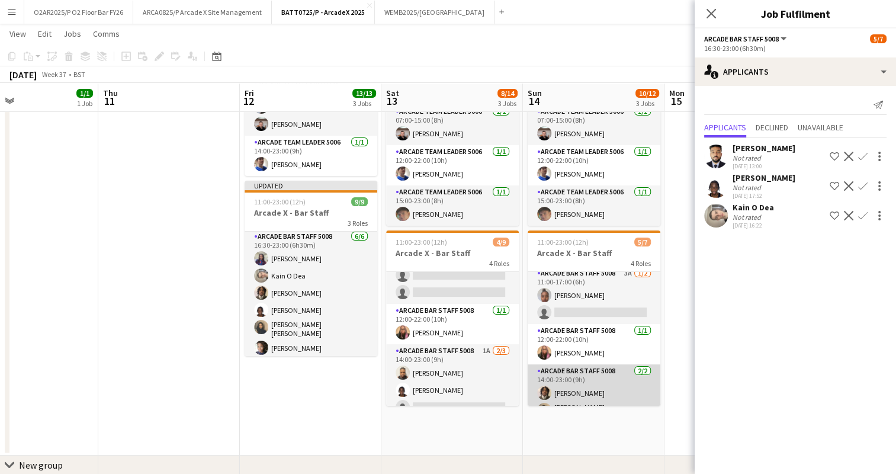
scroll to position [0, 0]
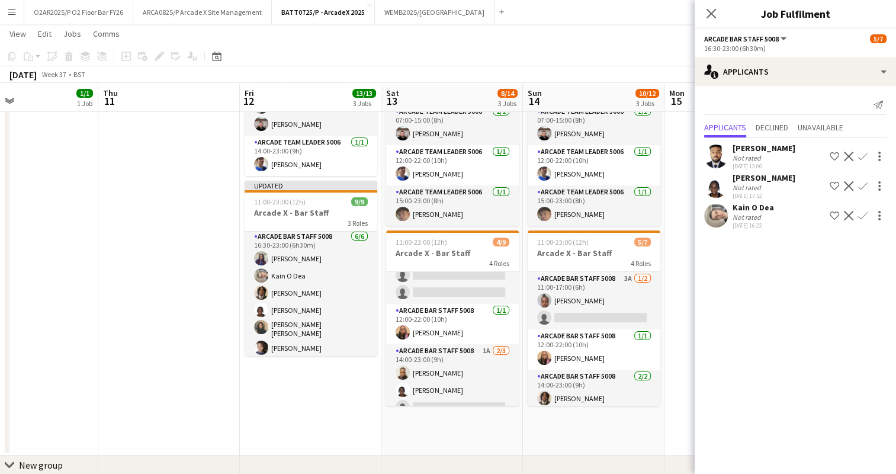
click at [862, 217] on app-icon "Confirm" at bounding box center [862, 215] width 9 height 9
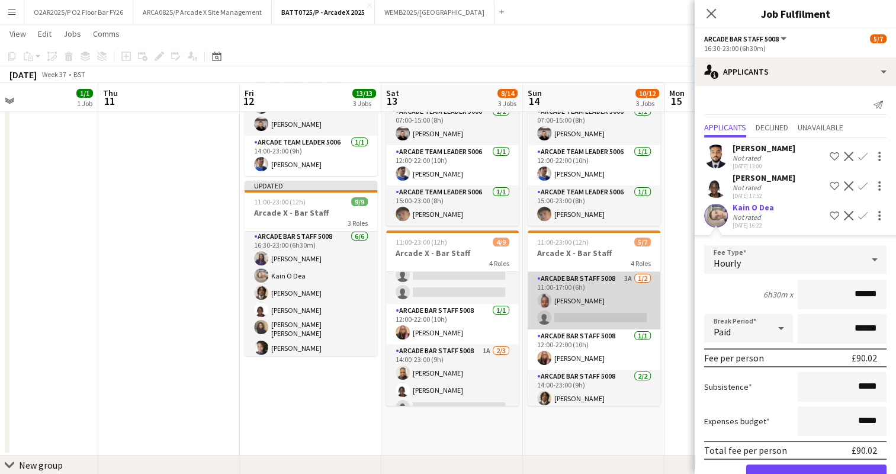
click at [609, 308] on app-card-role "Arcade Bar Staff 5008 3A [DATE] 11:00-17:00 (6h) [PERSON_NAME] single-neutral-a…" at bounding box center [594, 300] width 133 height 57
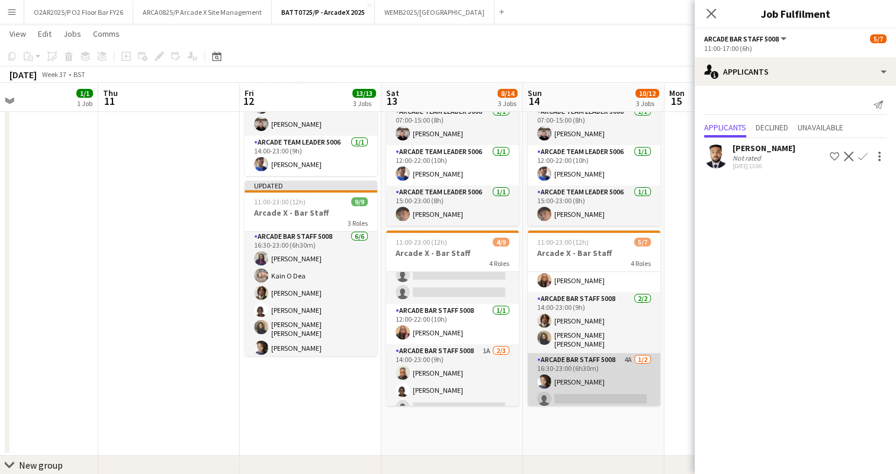
click at [585, 385] on app-card-role "Arcade Bar Staff 5008 4A [DATE] 16:30-23:00 (6h30m) [PERSON_NAME] single-neutra…" at bounding box center [594, 381] width 133 height 57
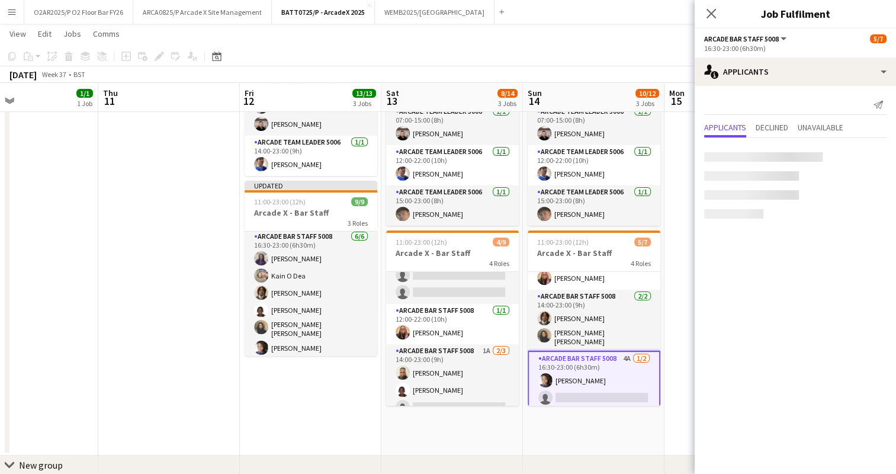
scroll to position [78, 0]
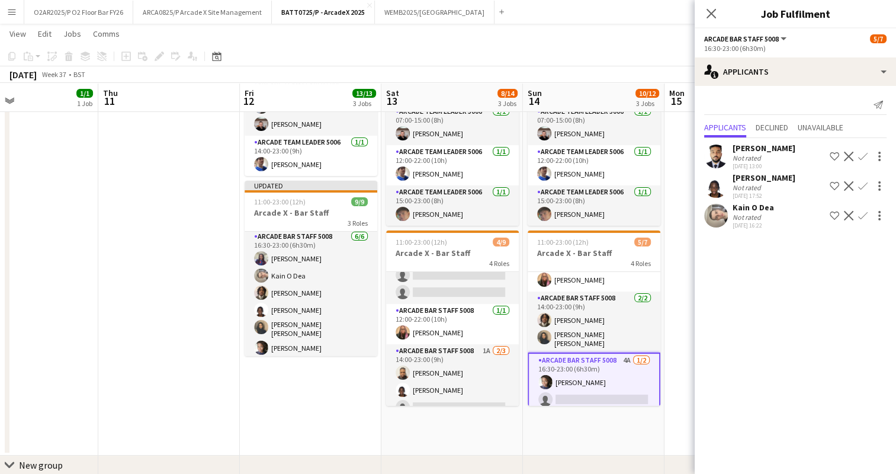
click at [862, 214] on app-icon "Confirm" at bounding box center [862, 215] width 9 height 9
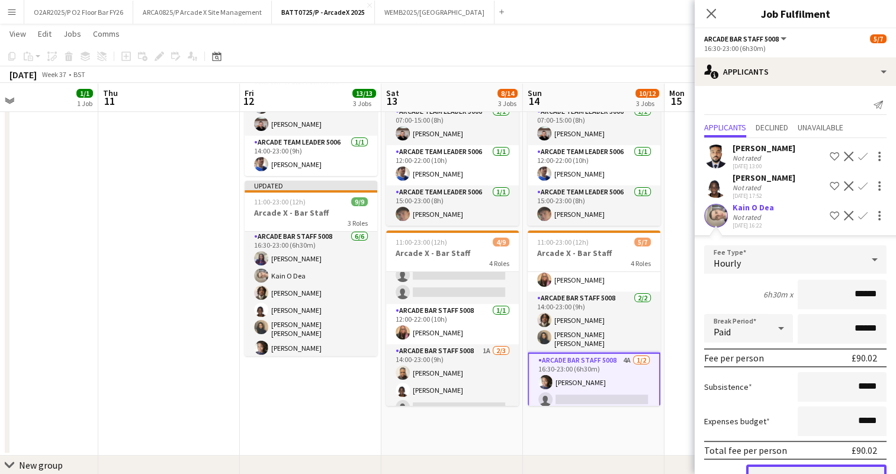
click at [767, 471] on button "Confirm" at bounding box center [816, 476] width 140 height 24
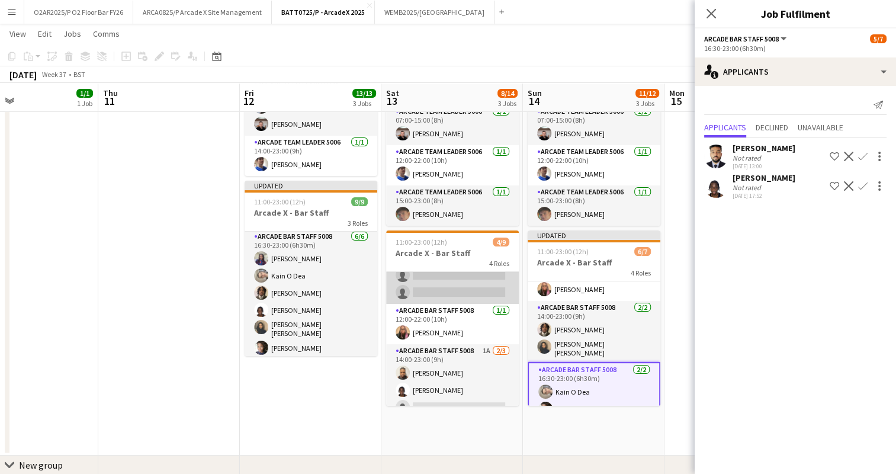
scroll to position [0, 0]
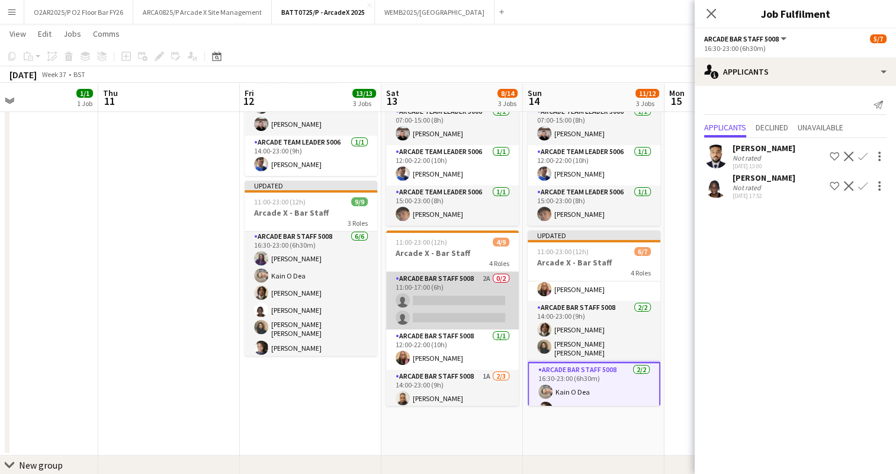
click at [431, 298] on app-card-role "Arcade Bar Staff 5008 2A 0/2 11:00-17:00 (6h) single-neutral-actions single-neu…" at bounding box center [452, 300] width 133 height 57
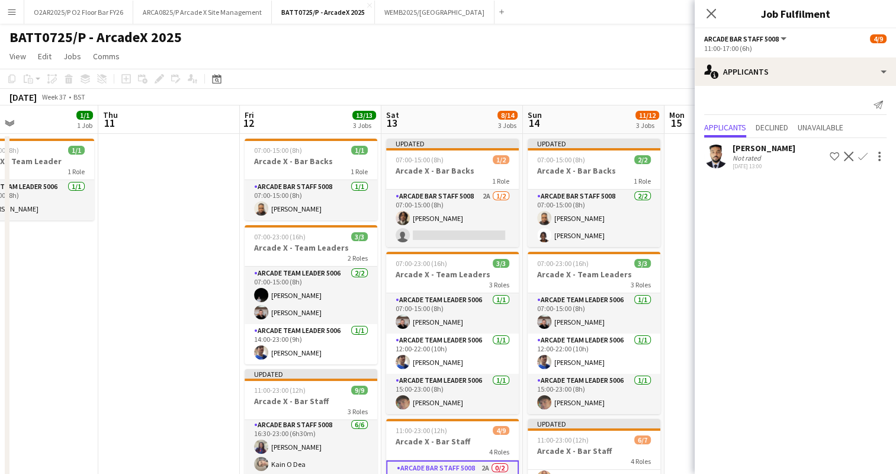
click at [679, 206] on app-date-cell at bounding box center [735, 389] width 142 height 510
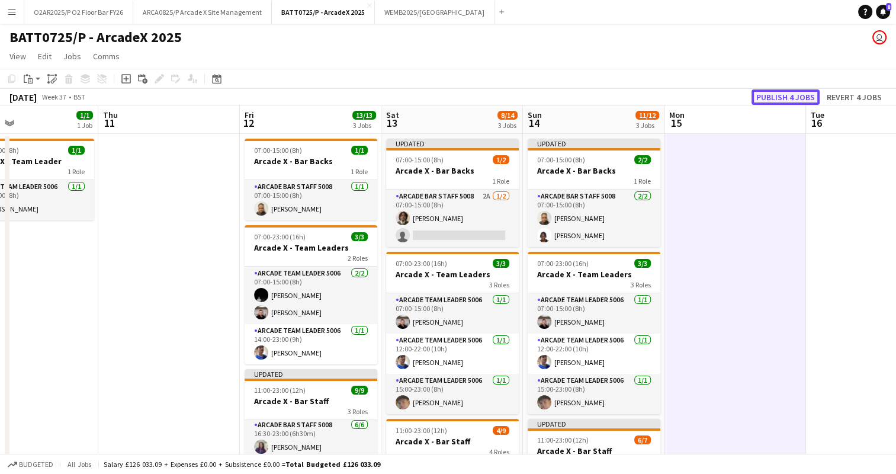
click at [788, 99] on button "Publish 4 jobs" at bounding box center [785, 96] width 68 height 15
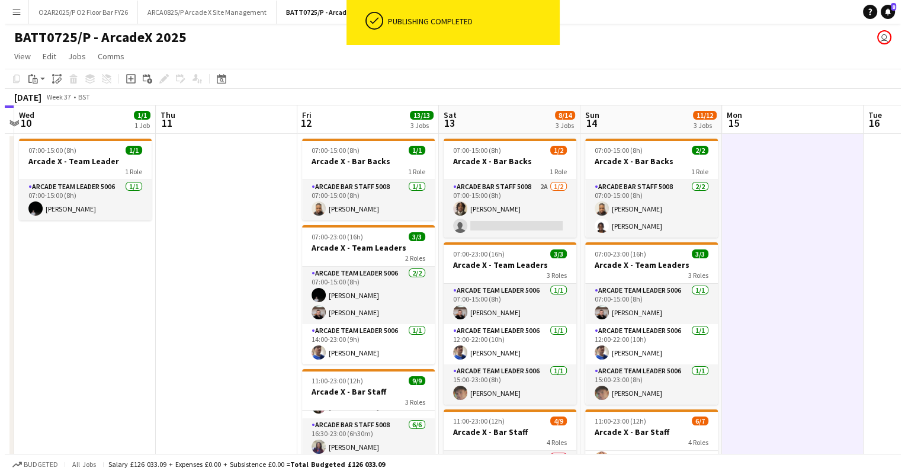
scroll to position [0, 269]
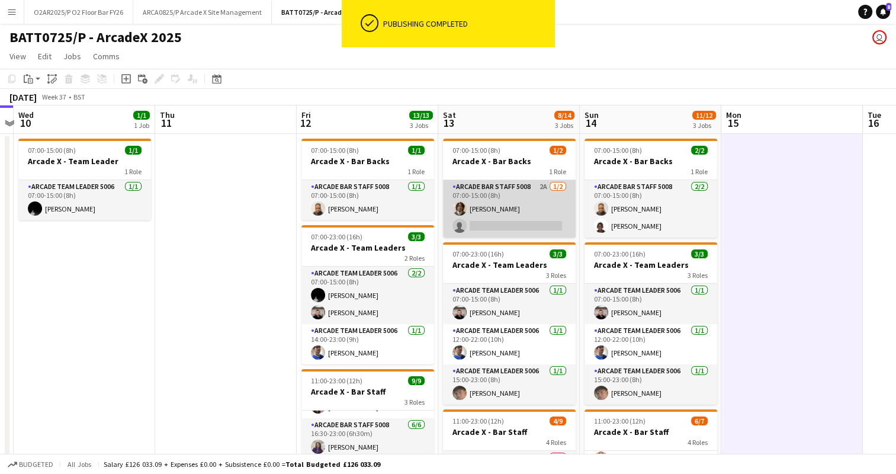
click at [528, 190] on app-card-role "Arcade Bar Staff 5008 2A [DATE] 07:00-15:00 (8h) [PERSON_NAME] single-neutral-a…" at bounding box center [509, 208] width 133 height 57
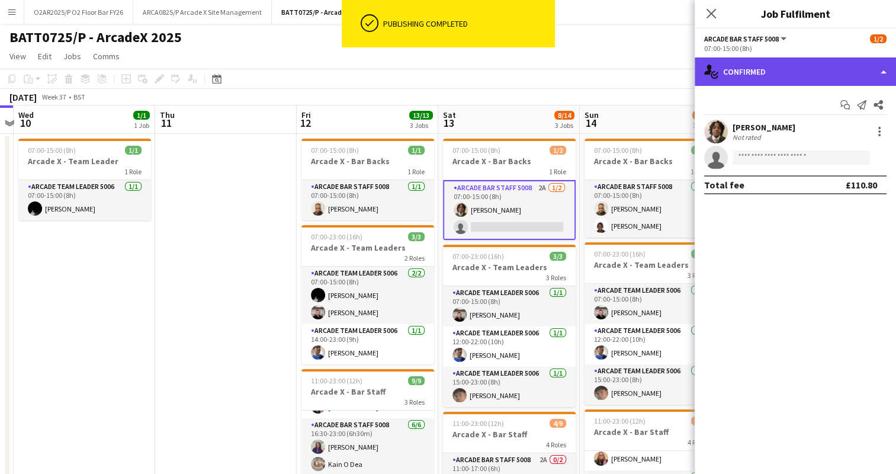
click at [833, 82] on div "single-neutral-actions-check-2 Confirmed" at bounding box center [795, 71] width 201 height 28
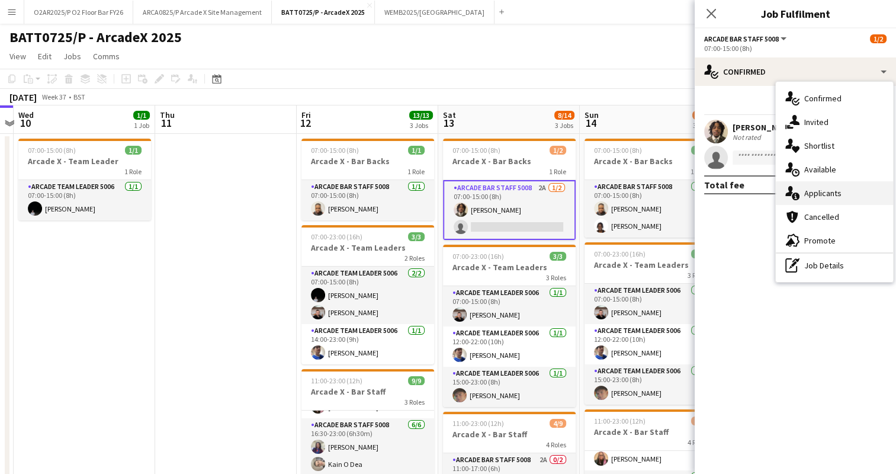
click at [814, 189] on span "Applicants" at bounding box center [822, 193] width 37 height 11
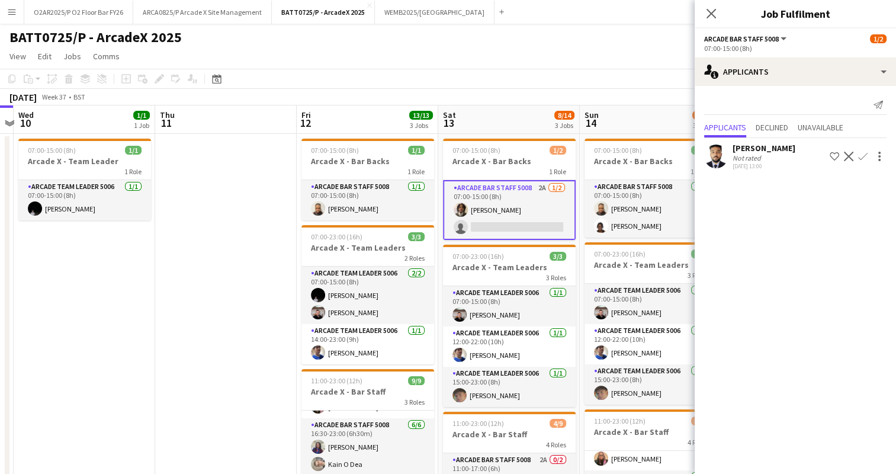
click at [587, 69] on app-toolbar "Copy Paste Paste Ctrl+V Paste with crew Ctrl+Shift+V Paste linked Job [GEOGRAPH…" at bounding box center [448, 79] width 896 height 20
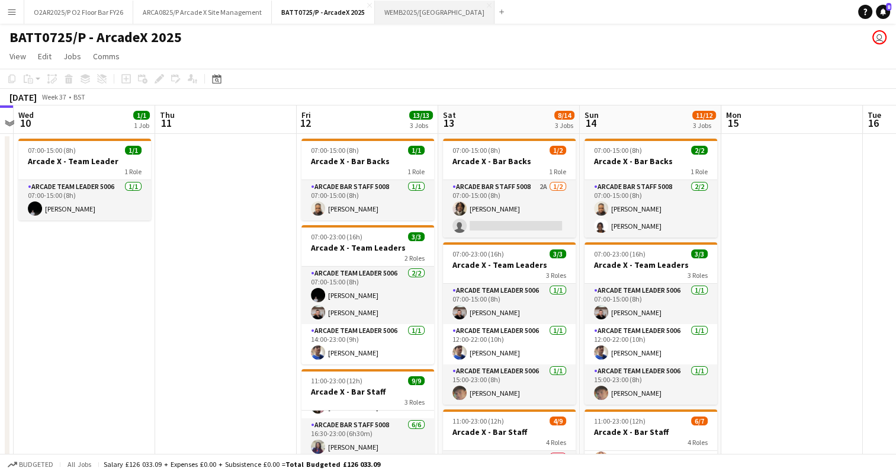
drag, startPoint x: 420, startPoint y: 17, endPoint x: 401, endPoint y: 8, distance: 20.9
click at [401, 8] on button "WEMB2025/[GEOGRAPHIC_DATA] Close" at bounding box center [435, 12] width 120 height 23
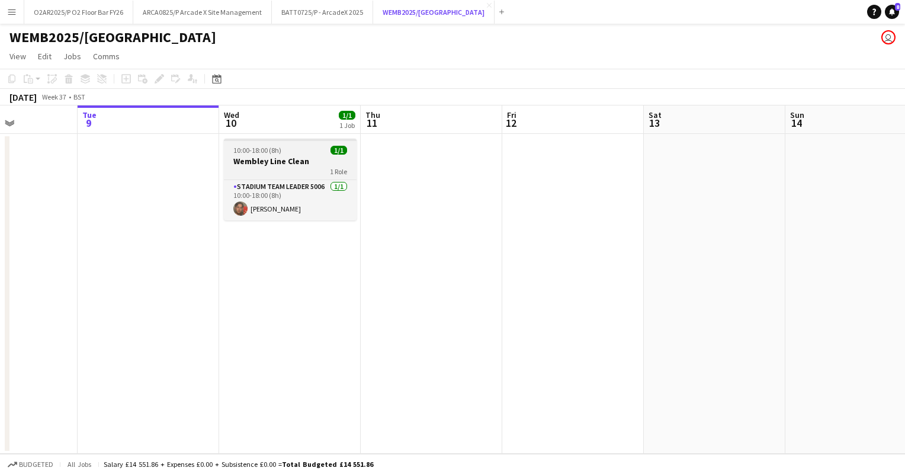
scroll to position [0, 340]
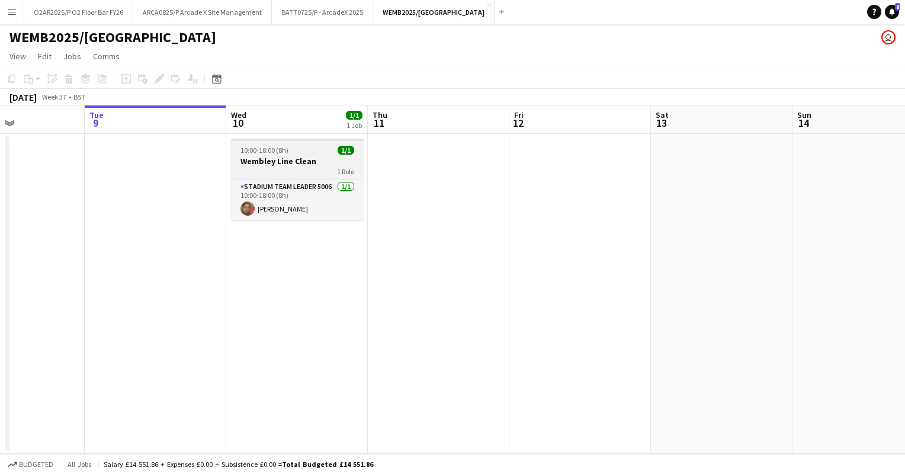
click at [294, 147] on div "10:00-18:00 (8h) 1/1" at bounding box center [297, 150] width 133 height 9
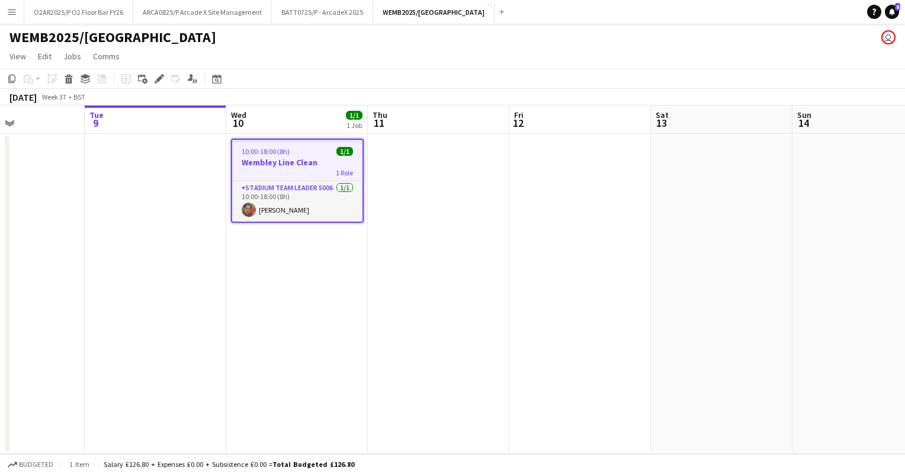
click at [398, 69] on app-toolbar "Copy Paste Paste Ctrl+V Paste with crew Ctrl+Shift+V Paste linked Job [GEOGRAPH…" at bounding box center [452, 79] width 905 height 20
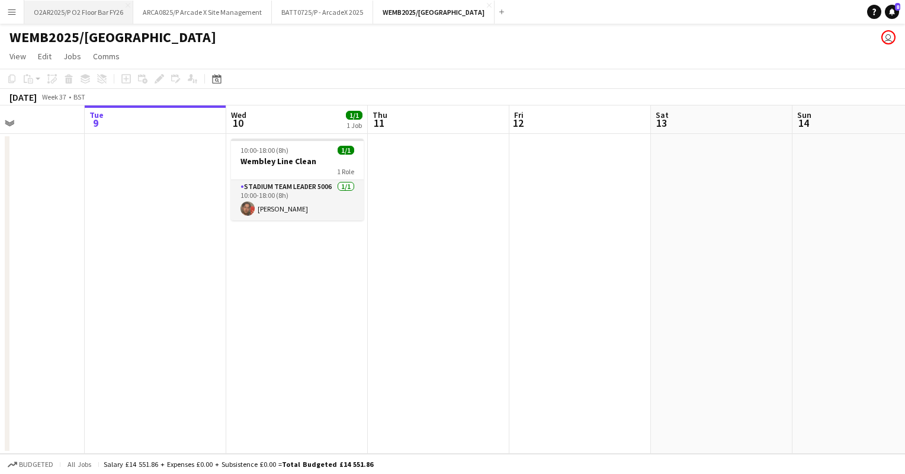
click at [88, 12] on button "O2AR2025/P O2 Floor Bar FY26 Close" at bounding box center [78, 12] width 109 height 23
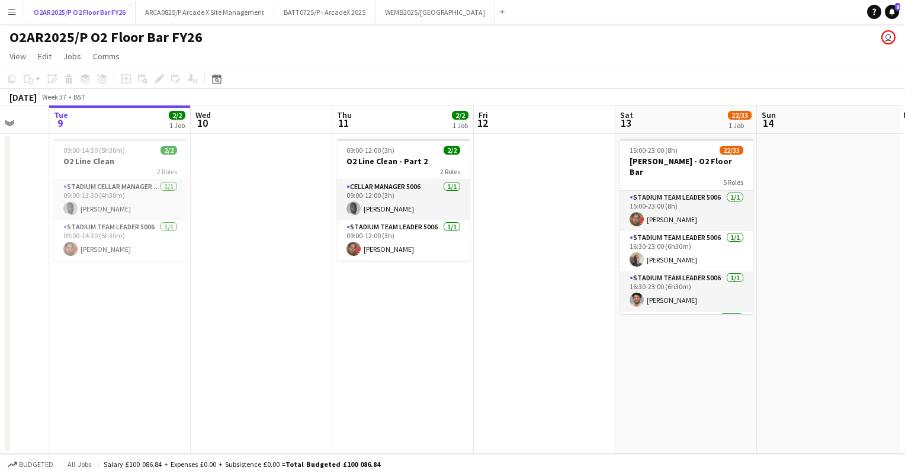
scroll to position [0, 401]
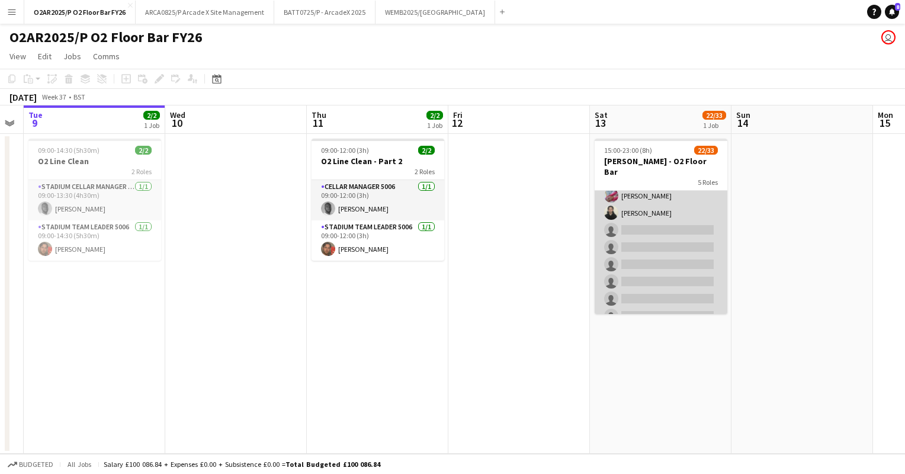
click at [658, 214] on app-card-role "Stadium Bar Staff 5008 2A [DATE] 18:00-23:00 (5h) [PERSON_NAME] [PERSON_NAME] […" at bounding box center [661, 247] width 133 height 332
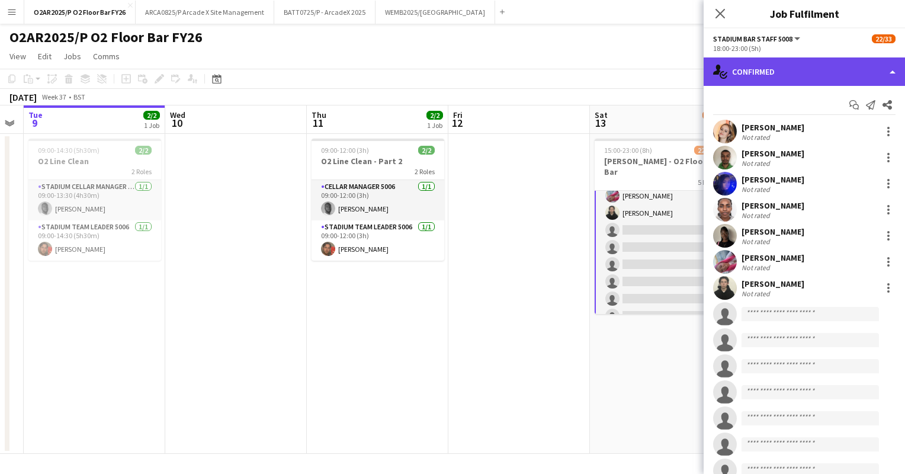
click at [847, 69] on div "single-neutral-actions-check-2 Confirmed" at bounding box center [803, 71] width 201 height 28
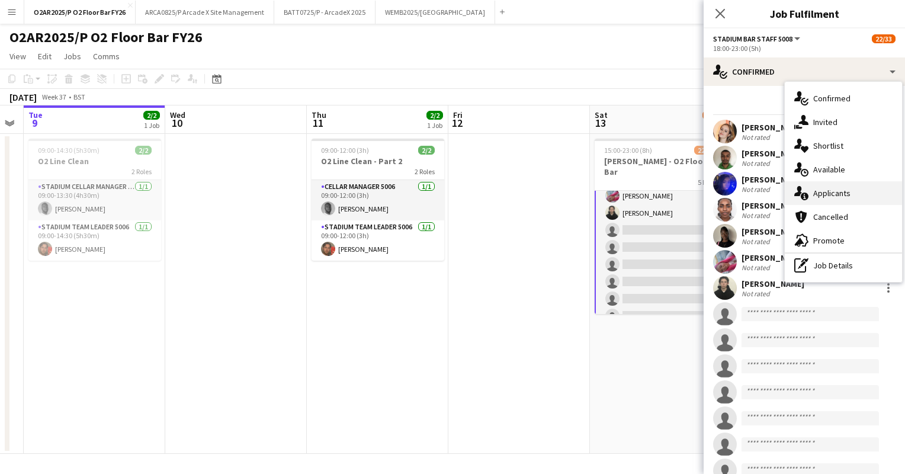
click at [836, 197] on span "Applicants" at bounding box center [831, 193] width 37 height 11
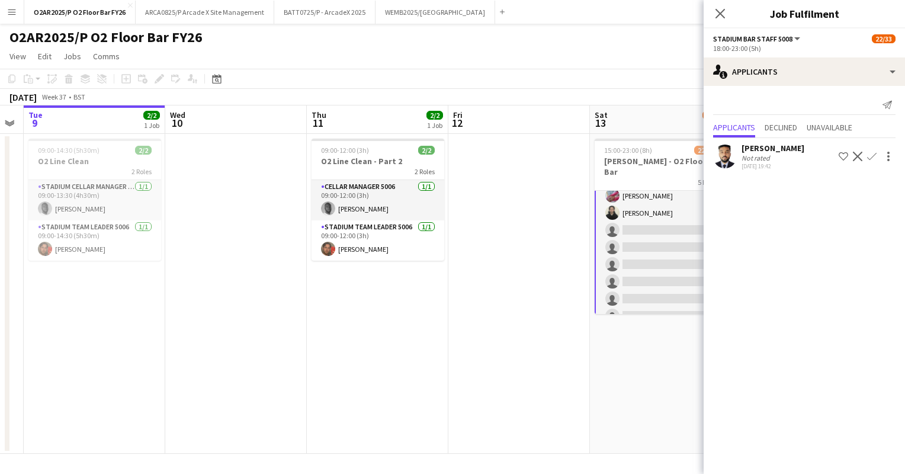
click at [572, 182] on app-date-cell at bounding box center [519, 294] width 142 height 320
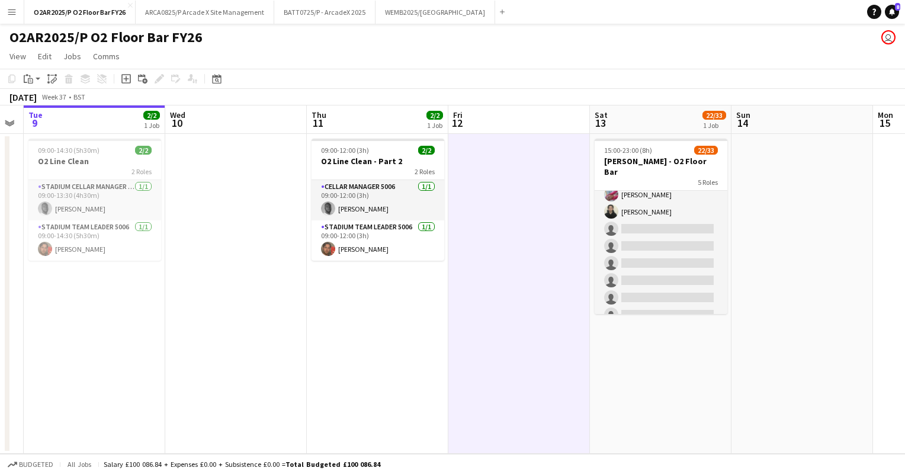
scroll to position [463, 0]
click at [675, 90] on div "[DATE] Week 37 • BST" at bounding box center [452, 97] width 905 height 17
